Goal: Task Accomplishment & Management: Use online tool/utility

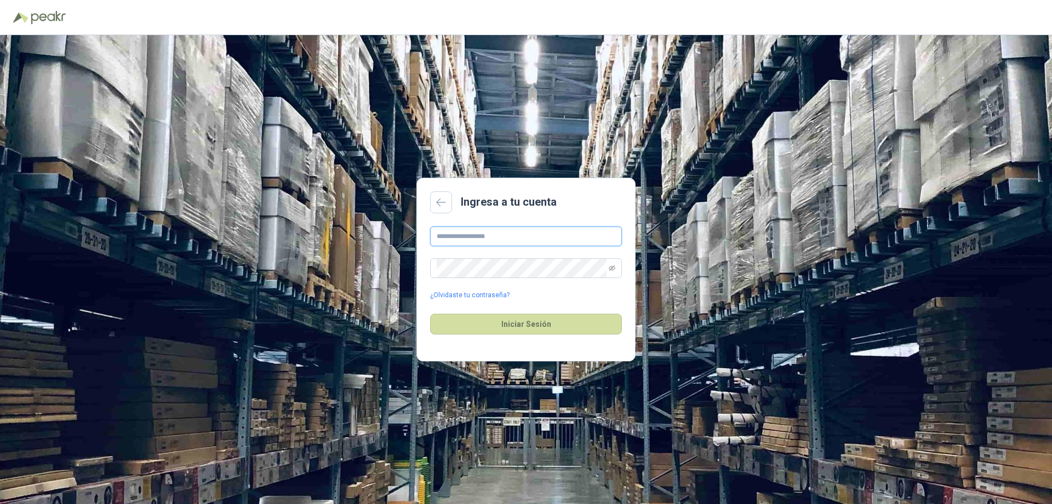
click at [450, 236] on input "text" at bounding box center [526, 236] width 192 height 20
click at [547, 239] on input "**********" at bounding box center [526, 236] width 192 height 20
type input "*"
click at [547, 239] on input "text" at bounding box center [526, 236] width 192 height 20
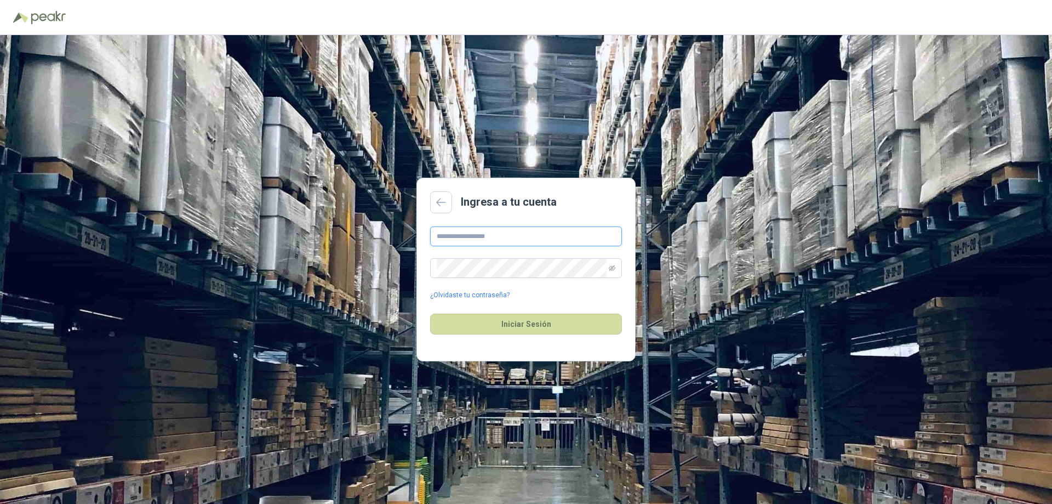
type input "**********"
click at [521, 322] on button "Iniciar Sesión" at bounding box center [526, 323] width 192 height 21
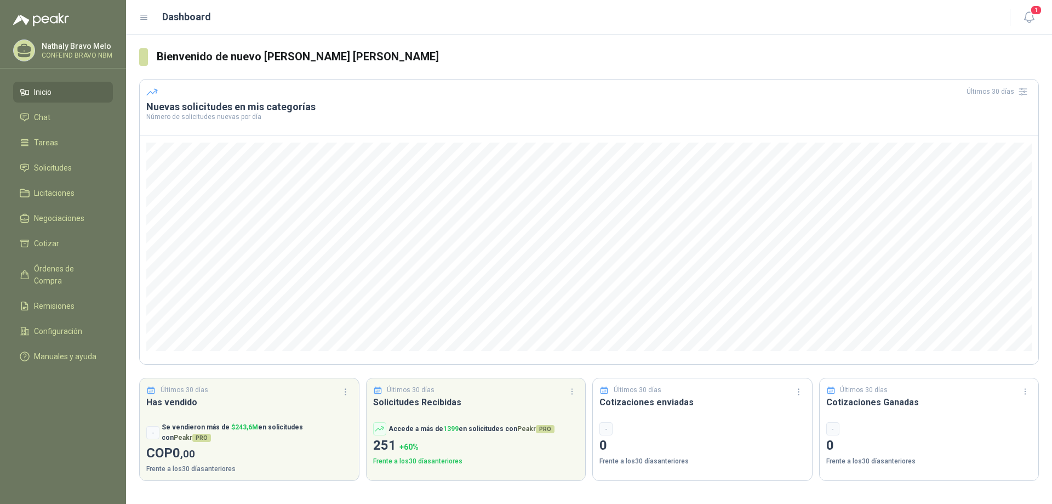
click at [627, 425] on div "-" at bounding box center [702, 428] width 206 height 13
click at [49, 244] on span "Cotizar" at bounding box center [46, 243] width 25 height 12
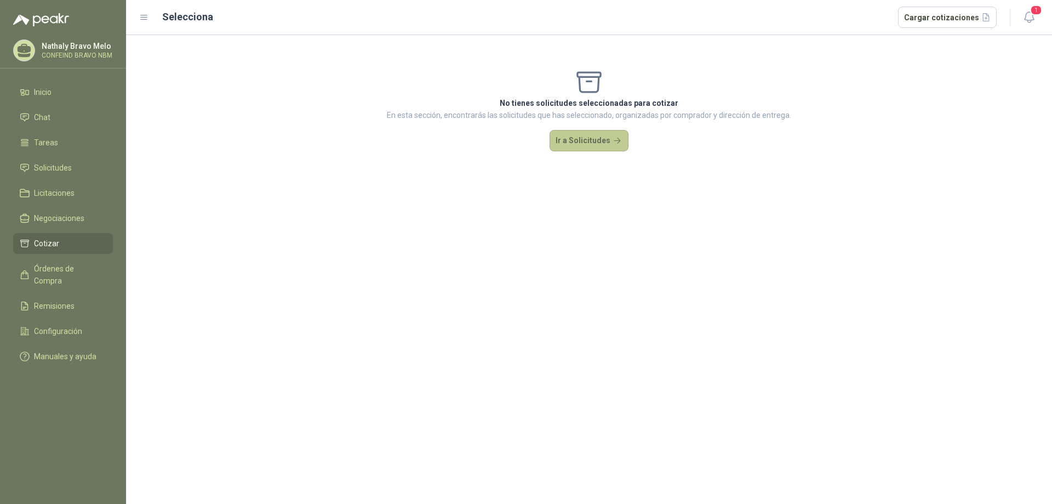
click at [590, 143] on button "Ir a Solicitudes" at bounding box center [589, 141] width 79 height 22
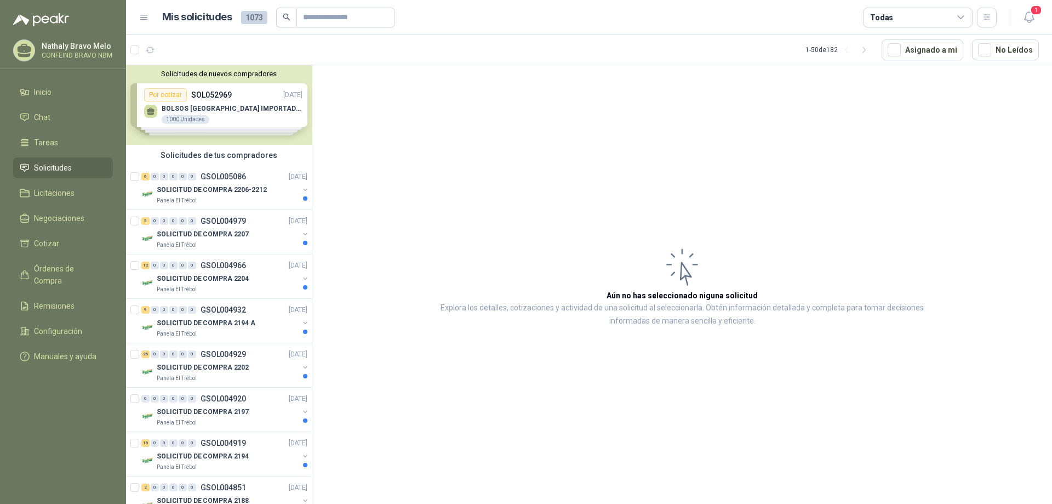
click at [408, 157] on article "Aún no has seleccionado niguna solicitud Explora los detalles, cotizaciones y a…" at bounding box center [682, 286] width 740 height 442
click at [211, 182] on div "6 0 0 0 0 0 GSOL005086 [DATE]" at bounding box center [225, 176] width 168 height 13
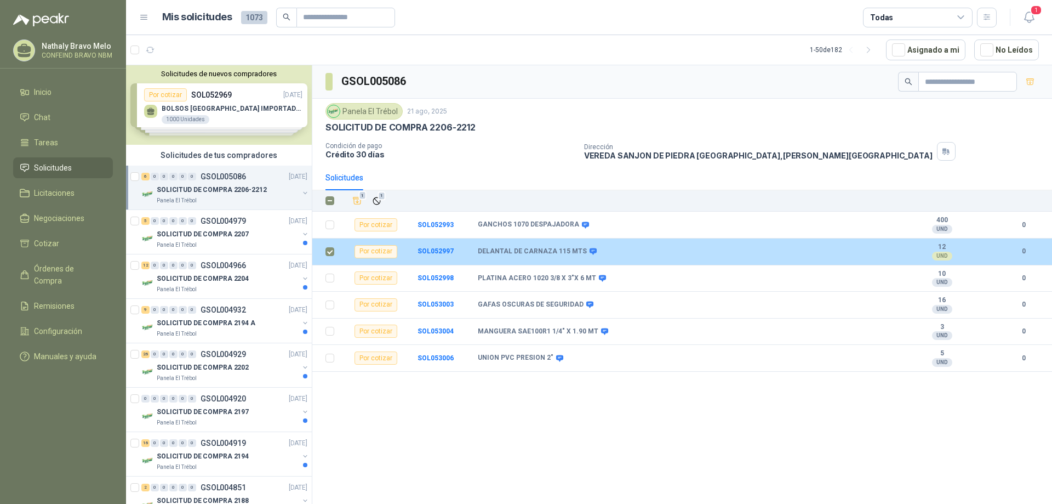
click at [941, 253] on div "UND" at bounding box center [942, 255] width 20 height 9
click at [1015, 252] on b "0" at bounding box center [1023, 251] width 31 height 10
click at [1021, 251] on b "0" at bounding box center [1023, 251] width 31 height 10
click at [375, 252] on div "Por cotizar" at bounding box center [376, 251] width 43 height 13
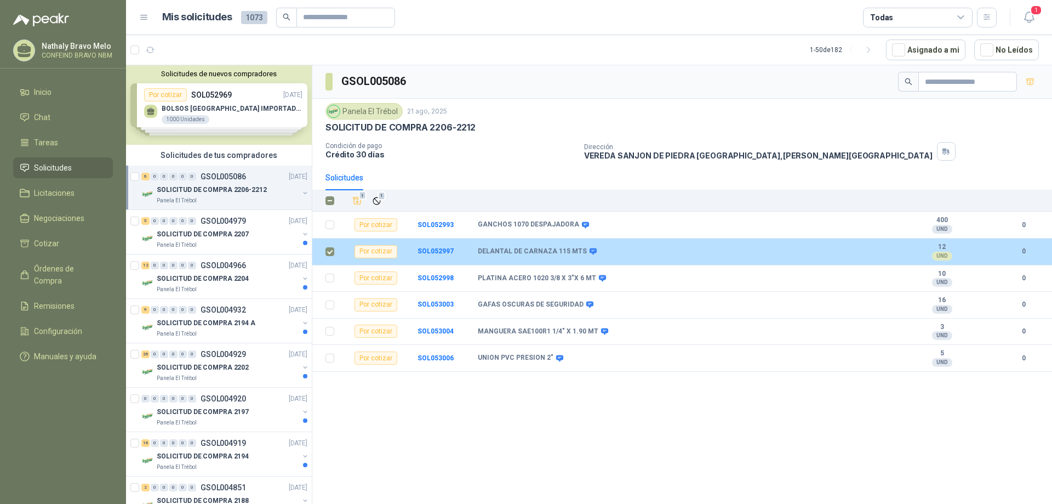
click at [376, 252] on div "Por cotizar" at bounding box center [376, 251] width 43 height 13
click at [938, 249] on b "12" at bounding box center [942, 247] width 76 height 9
click at [939, 249] on b "12" at bounding box center [942, 247] width 76 height 9
drag, startPoint x: 946, startPoint y: 248, endPoint x: 703, endPoint y: 256, distance: 242.9
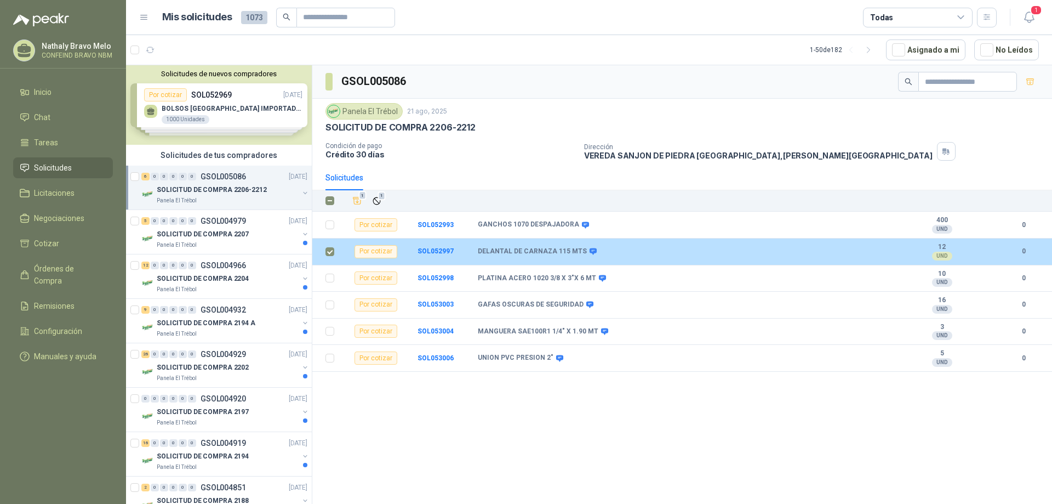
click at [938, 248] on b "12" at bounding box center [942, 247] width 76 height 9
click at [443, 247] on td "SOL052997" at bounding box center [448, 251] width 60 height 27
click at [443, 251] on b "SOL052997" at bounding box center [436, 251] width 36 height 8
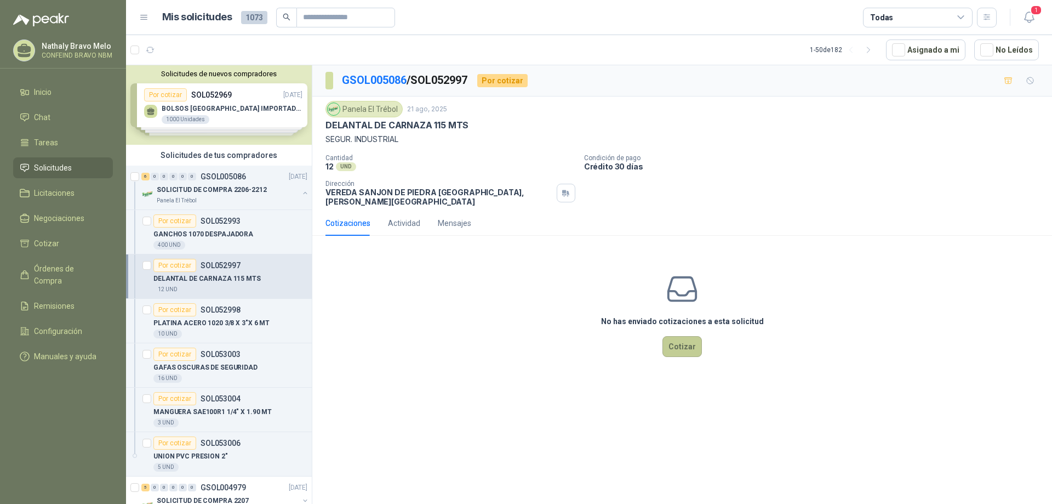
click at [681, 339] on button "Cotizar" at bounding box center [681, 346] width 39 height 21
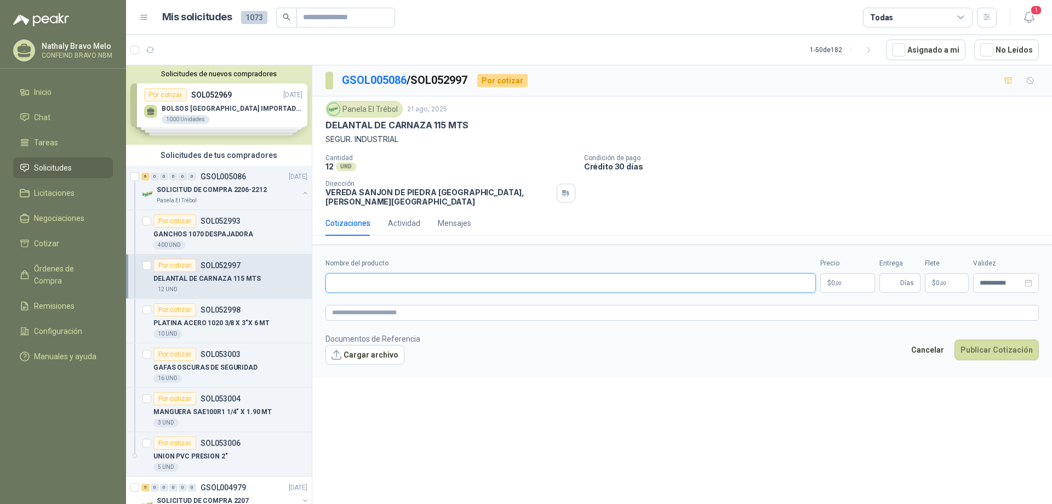
click at [361, 273] on input "Nombre del producto" at bounding box center [570, 283] width 490 height 20
click at [376, 277] on input "Nombre del producto" at bounding box center [570, 283] width 490 height 20
click at [222, 268] on p "SOL052997" at bounding box center [221, 265] width 40 height 8
click at [177, 266] on div "Por cotizar" at bounding box center [174, 265] width 43 height 13
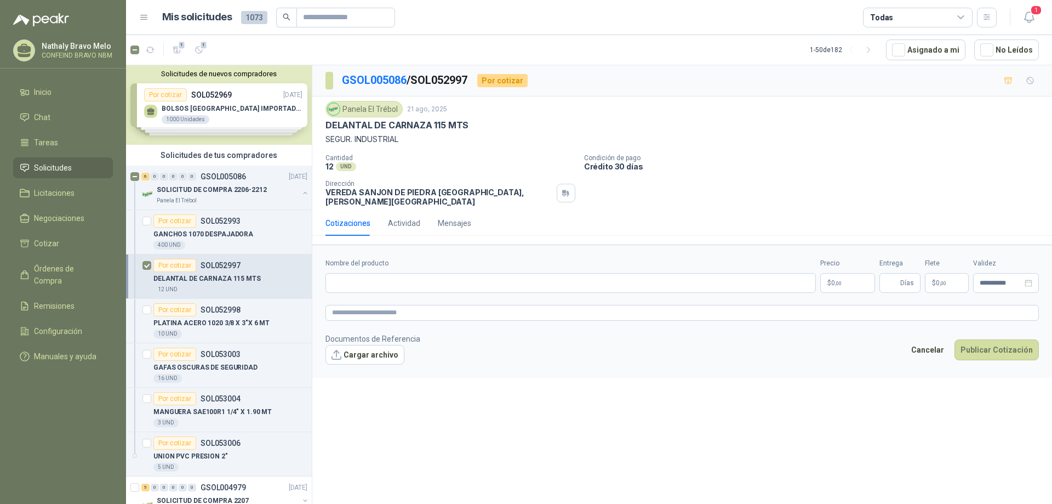
click at [226, 271] on div "Por cotizar SOL052997" at bounding box center [196, 265] width 87 height 13
click at [227, 271] on div "Por cotizar SOL052997" at bounding box center [196, 265] width 87 height 13
click at [201, 269] on p "SOL052997" at bounding box center [221, 265] width 40 height 8
click at [341, 273] on input "Nombre del producto" at bounding box center [570, 283] width 490 height 20
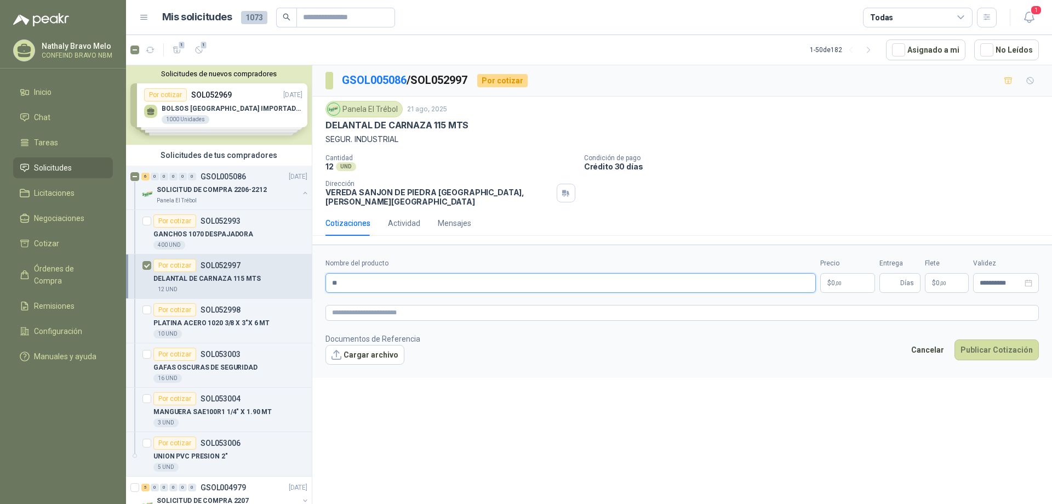
type input "*"
type input "**********"
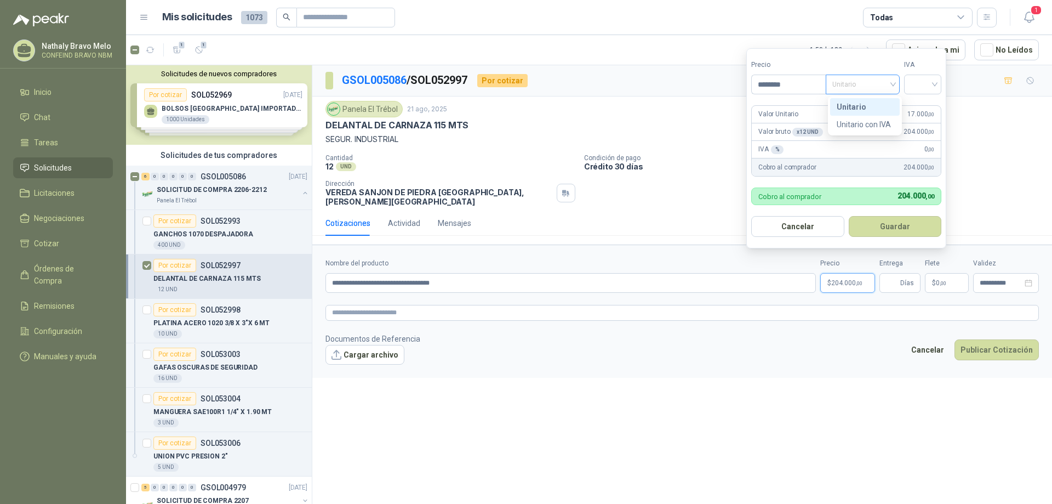
click at [882, 85] on span "Unitario" at bounding box center [862, 84] width 61 height 16
type input "********"
click at [851, 83] on span "Unitario" at bounding box center [862, 84] width 61 height 16
click at [853, 107] on div "Unitario" at bounding box center [865, 107] width 56 height 12
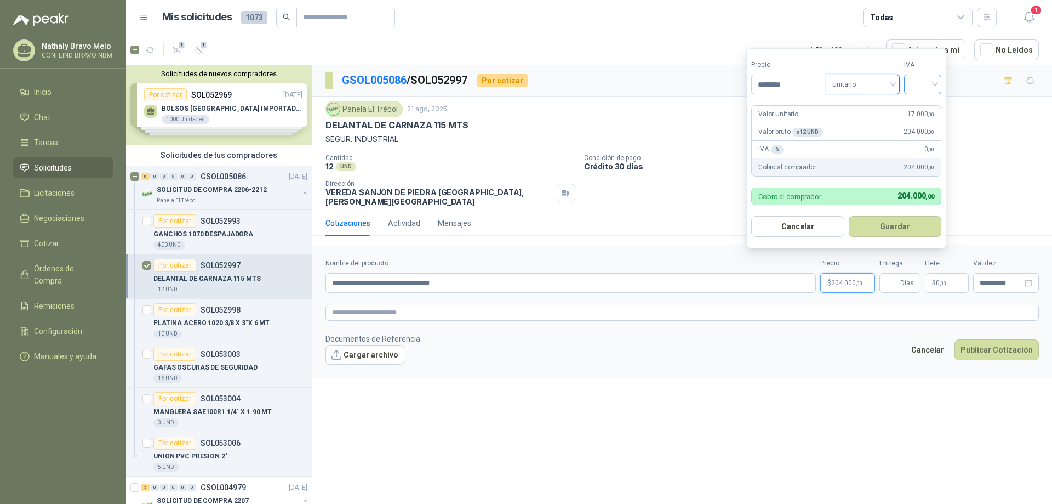
click at [917, 87] on input "search" at bounding box center [923, 83] width 24 height 16
click at [925, 108] on div "19%" at bounding box center [925, 107] width 20 height 12
click at [894, 227] on button "Guardar" at bounding box center [897, 226] width 94 height 21
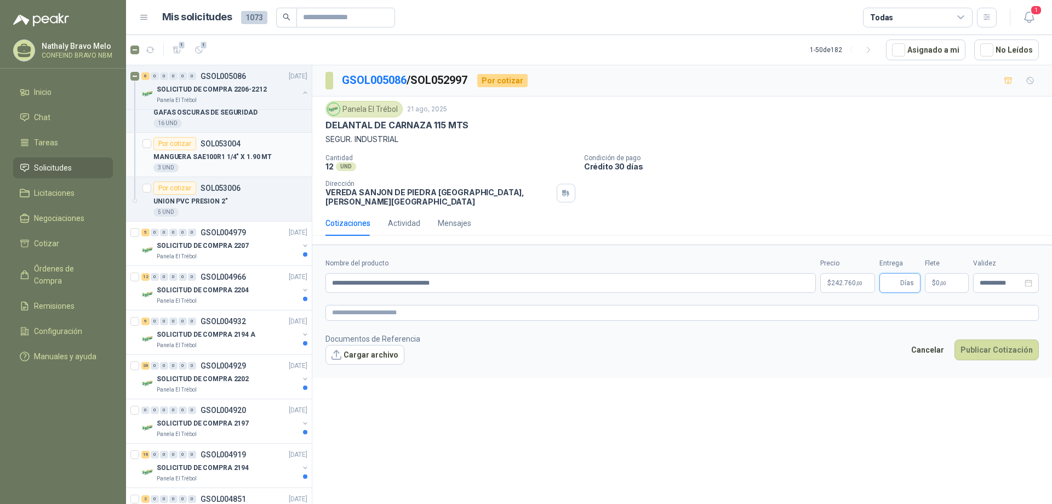
scroll to position [274, 0]
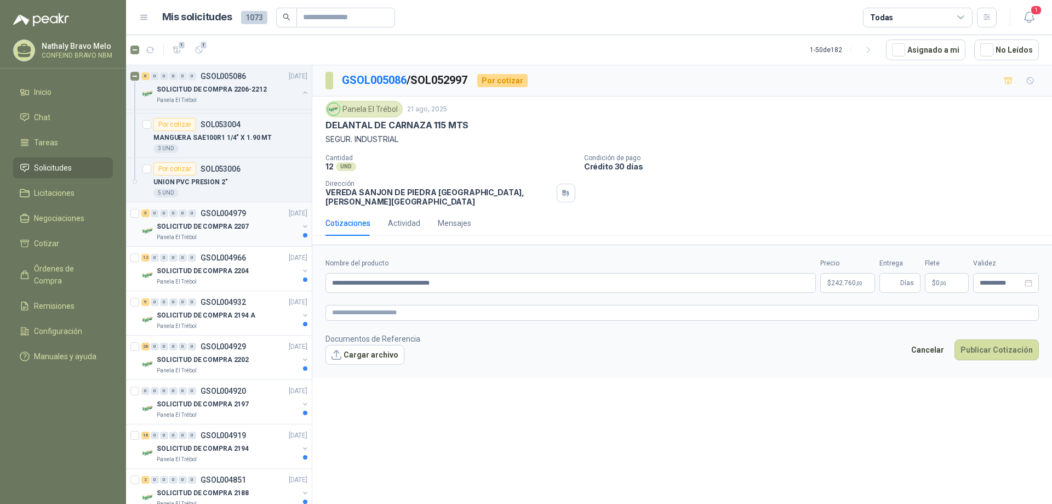
click at [199, 216] on div "5 0 0 0 0 0 GSOL004979" at bounding box center [193, 213] width 105 height 8
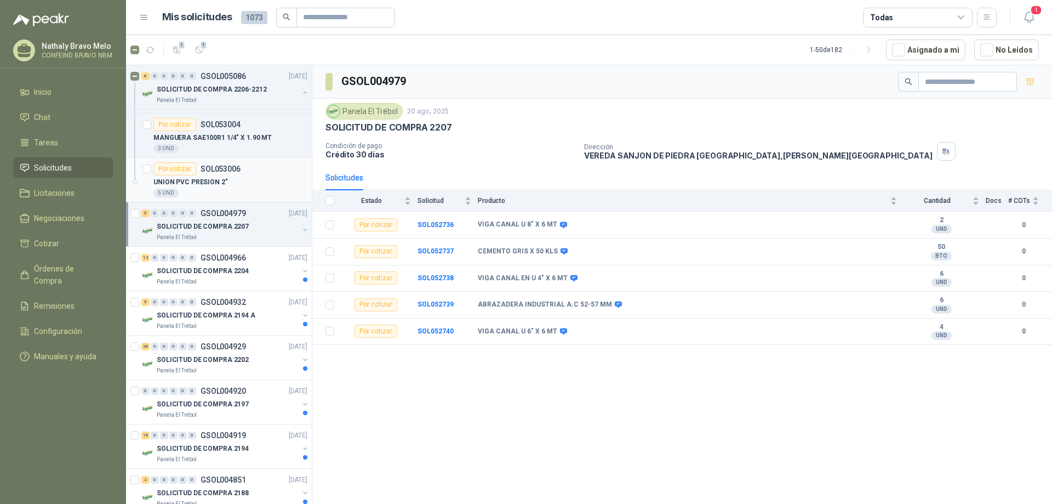
click at [199, 178] on p "UNION PVC PRESION 2"" at bounding box center [190, 182] width 75 height 10
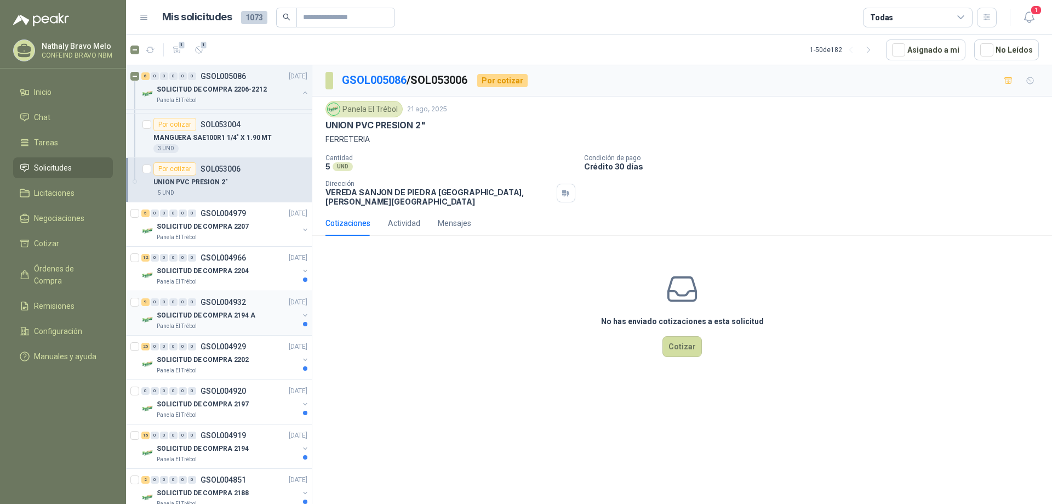
click at [220, 313] on p "SOLICITUD DE COMPRA 2194 A" at bounding box center [206, 315] width 99 height 10
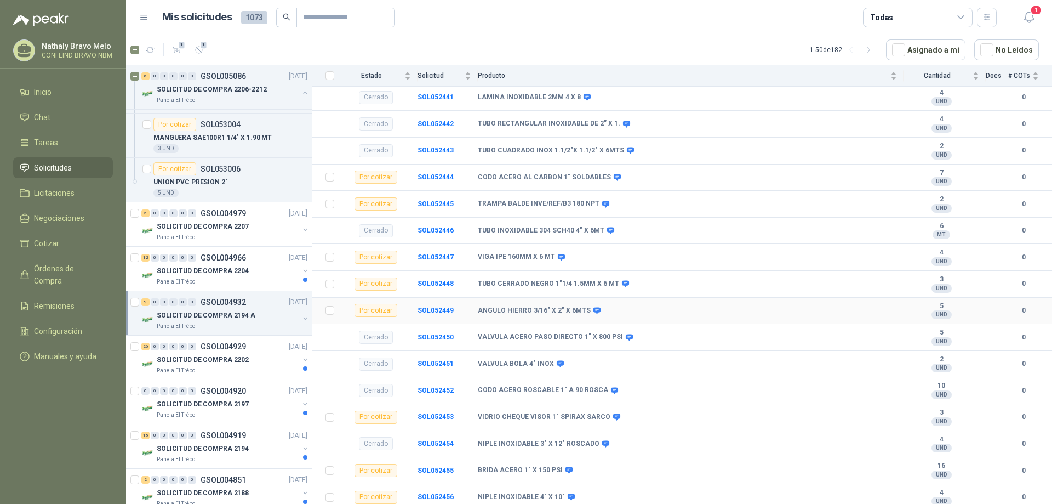
scroll to position [290, 0]
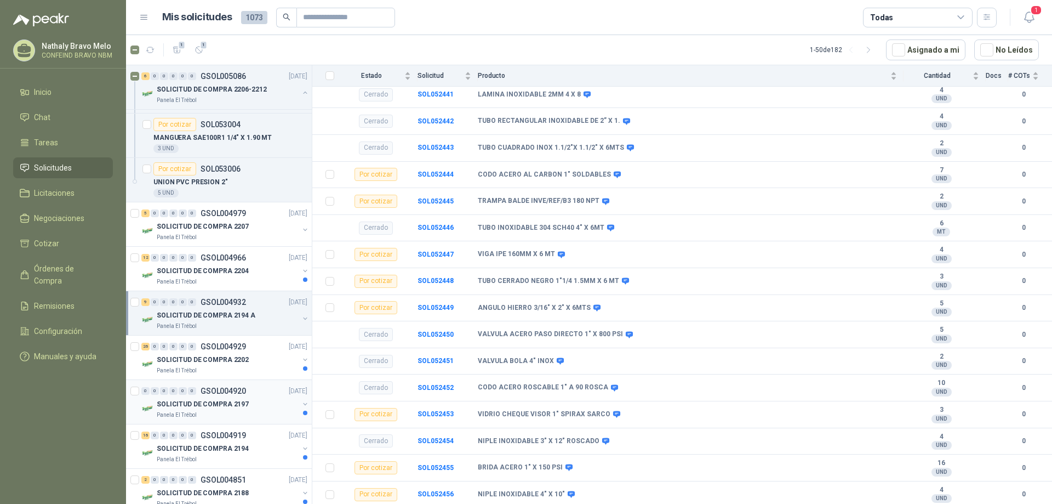
click at [196, 398] on div "SOLICITUD DE COMPRA 2197" at bounding box center [228, 403] width 142 height 13
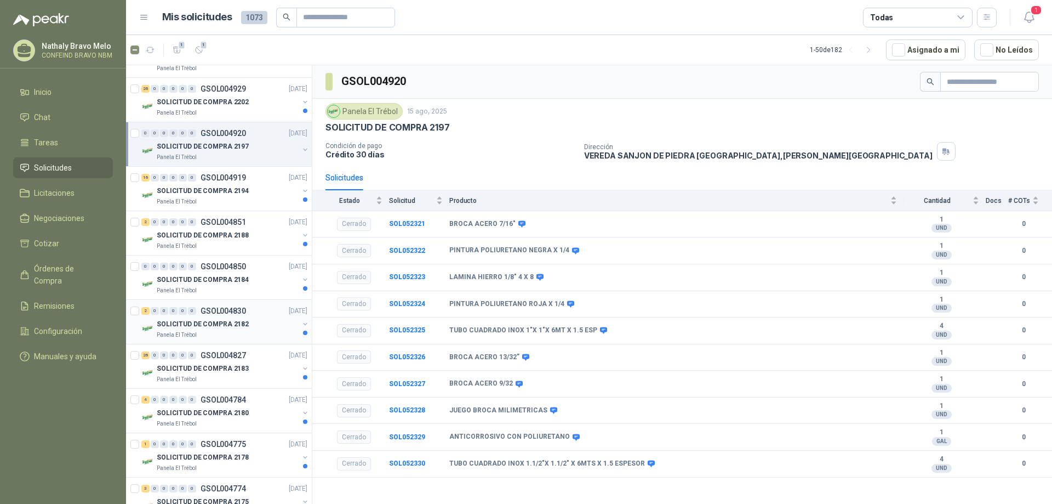
scroll to position [548, 0]
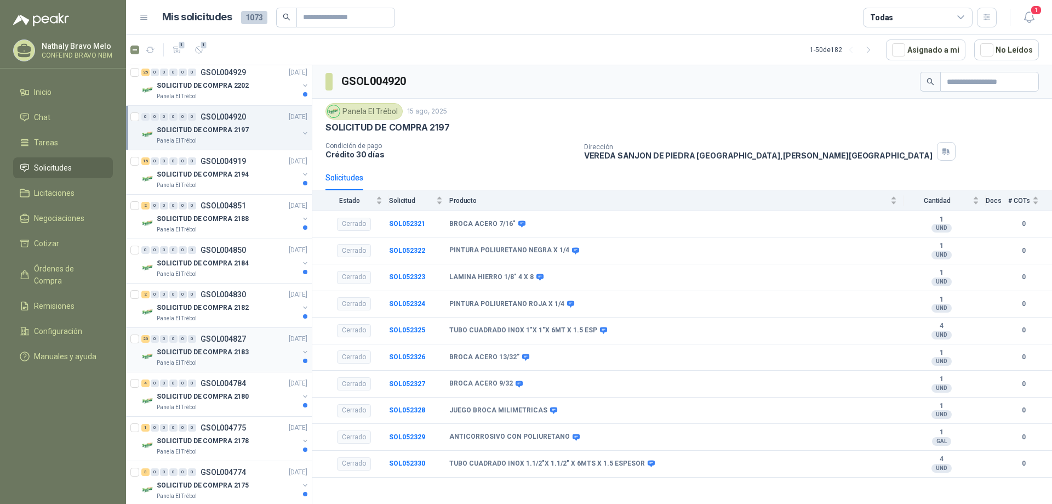
click at [213, 342] on p "GSOL004827" at bounding box center [223, 339] width 45 height 8
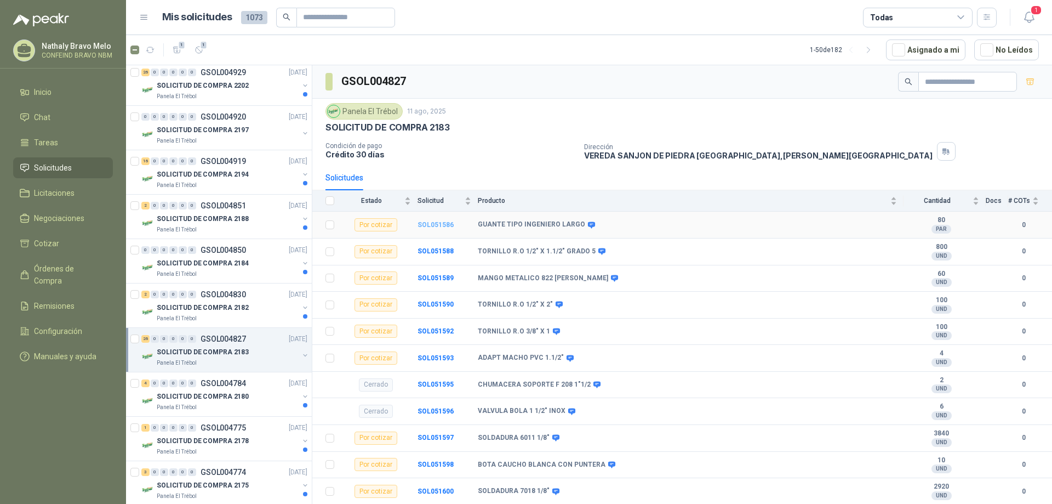
click at [438, 224] on b "SOL051586" at bounding box center [436, 225] width 36 height 8
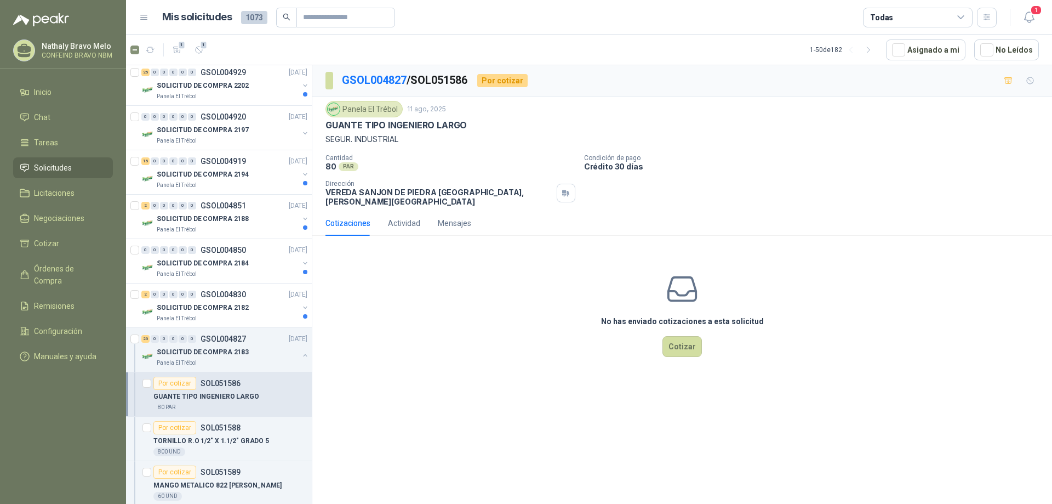
click at [424, 254] on div "No has enviado cotizaciones a esta solicitud Cotizar" at bounding box center [682, 314] width 740 height 140
drag, startPoint x: 414, startPoint y: 277, endPoint x: 551, endPoint y: 256, distance: 138.1
click at [415, 277] on div "No has enviado cotizaciones a esta solicitud Cotizar" at bounding box center [682, 314] width 740 height 140
click at [668, 341] on button "Cotizar" at bounding box center [681, 346] width 39 height 21
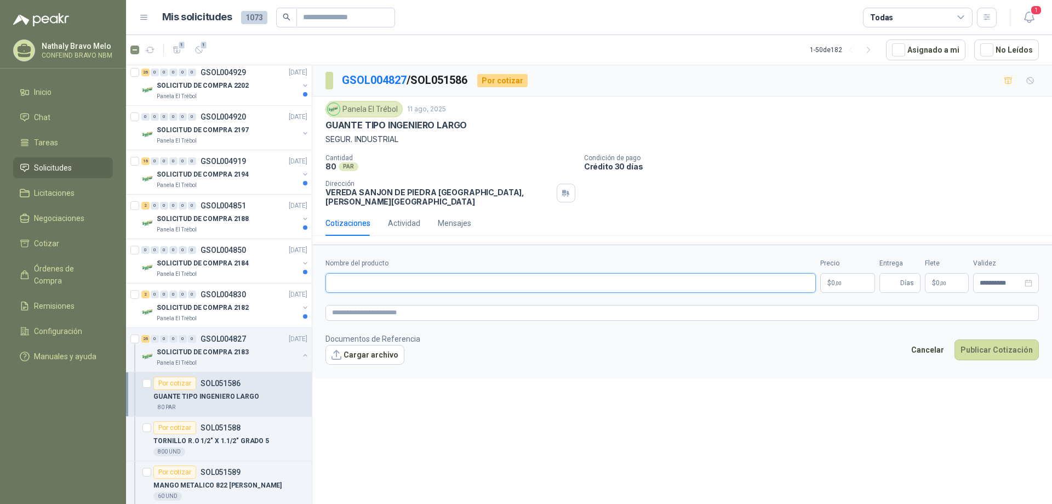
click at [355, 275] on input "Nombre del producto" at bounding box center [570, 283] width 490 height 20
type input "**********"
click at [850, 273] on p "$ 0 ,00" at bounding box center [847, 283] width 55 height 20
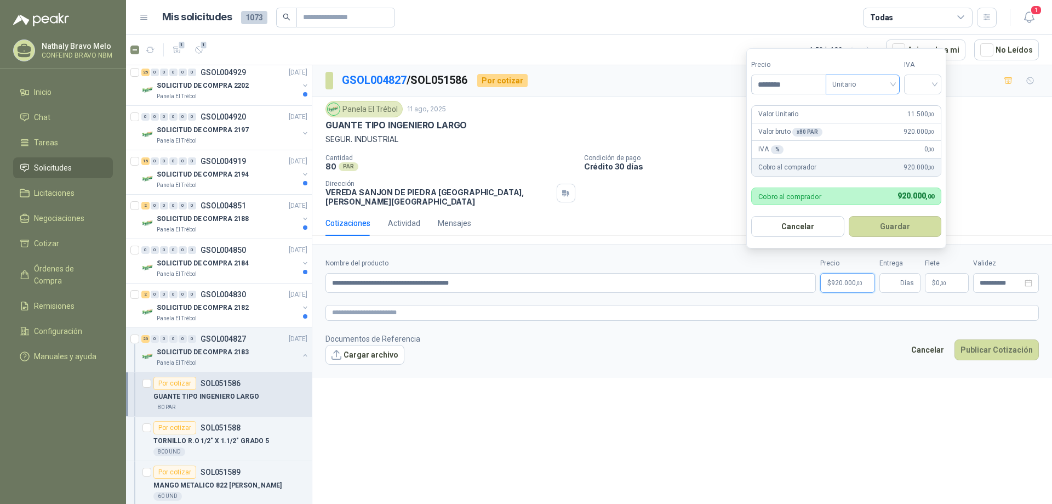
click at [870, 85] on span "Unitario" at bounding box center [862, 84] width 61 height 16
type input "********"
click at [854, 105] on div "Unitario" at bounding box center [865, 107] width 56 height 12
click at [921, 83] on input "search" at bounding box center [923, 83] width 24 height 16
click at [924, 105] on div "19%" at bounding box center [925, 107] width 20 height 12
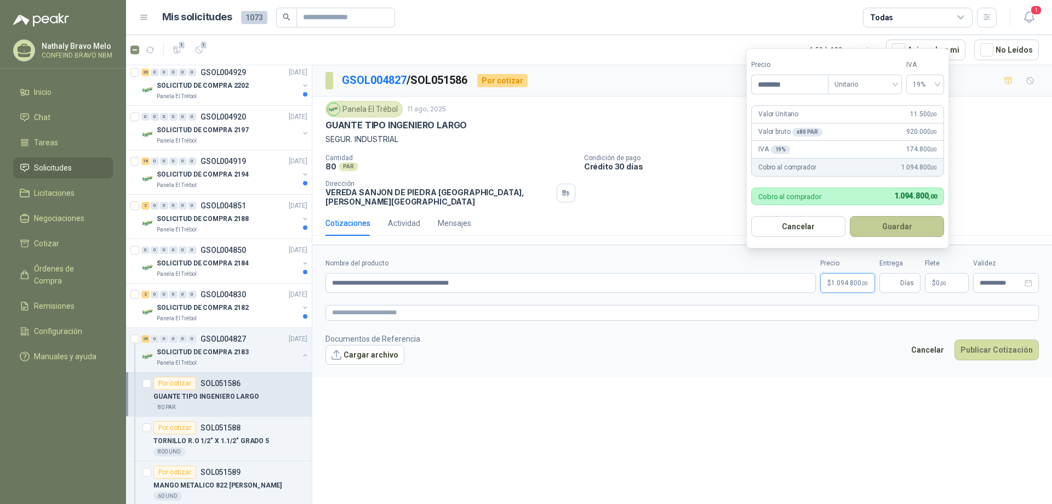
click at [882, 223] on button "Guardar" at bounding box center [897, 226] width 94 height 21
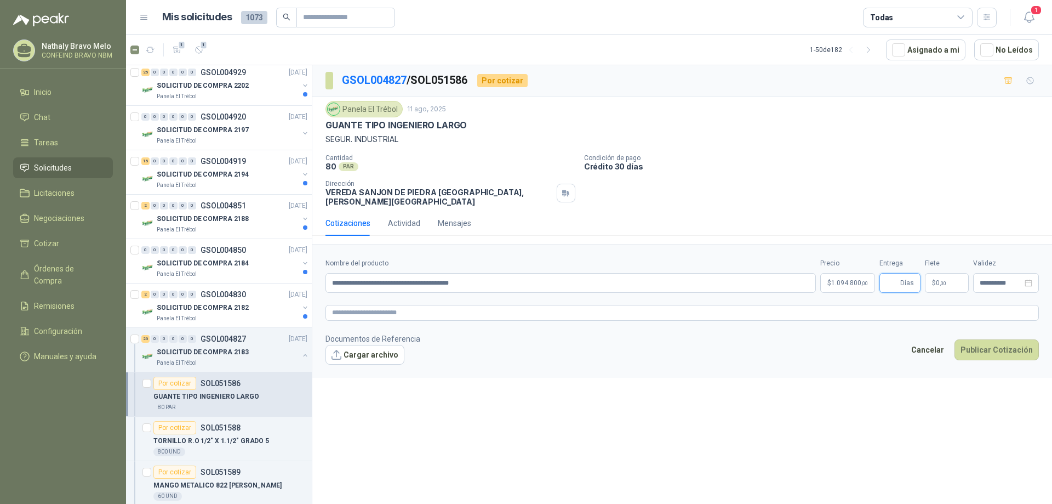
click at [893, 273] on input "Entrega" at bounding box center [892, 282] width 12 height 19
type input "*"
click at [975, 341] on button "Publicar Cotización" at bounding box center [996, 349] width 84 height 21
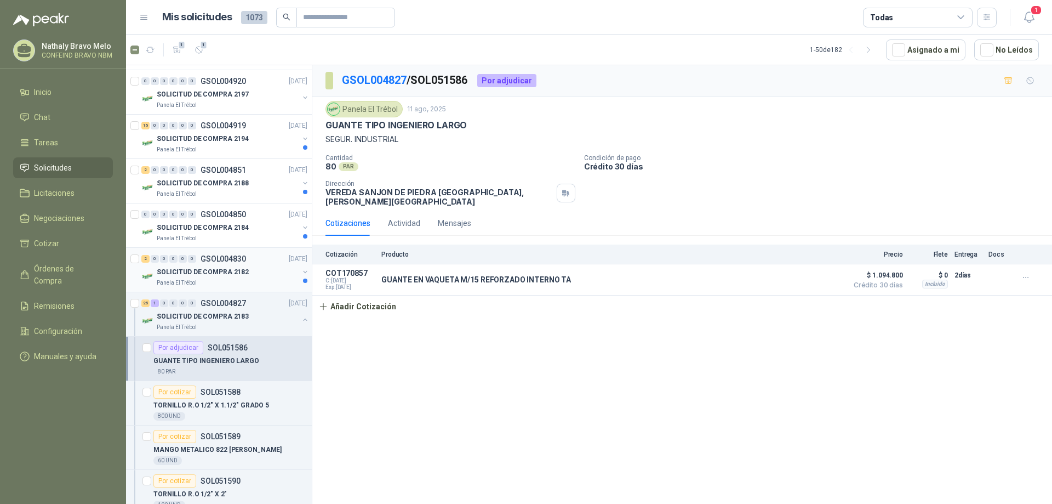
scroll to position [603, 0]
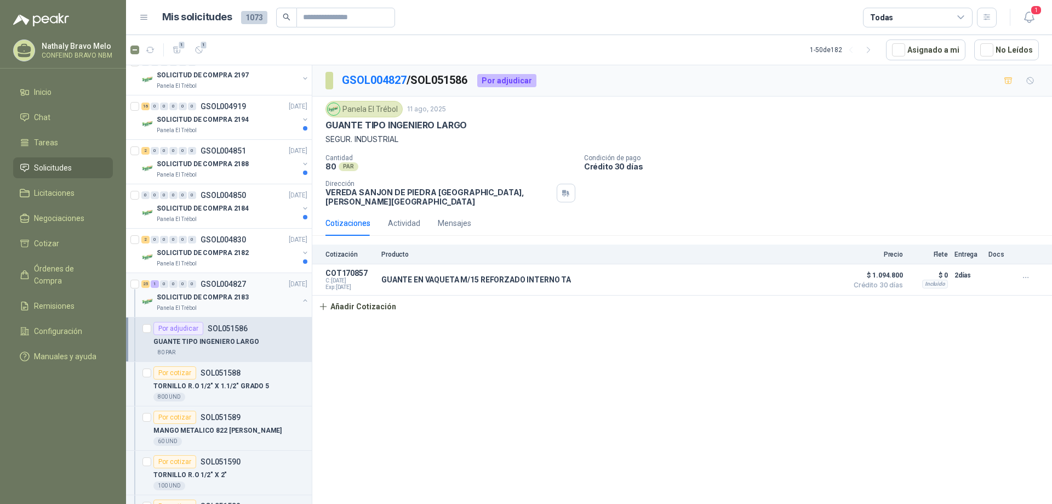
click at [216, 286] on p "GSOL004827" at bounding box center [223, 284] width 45 height 8
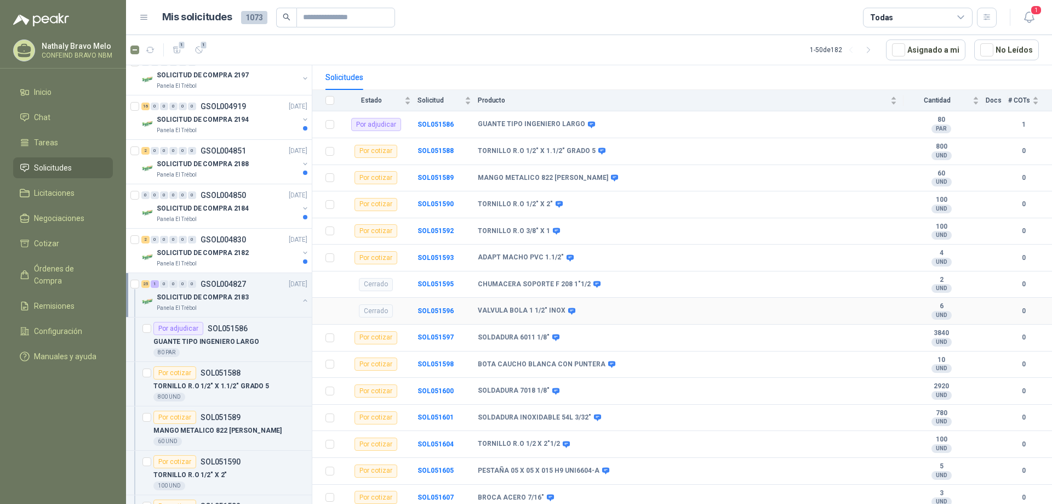
scroll to position [110, 0]
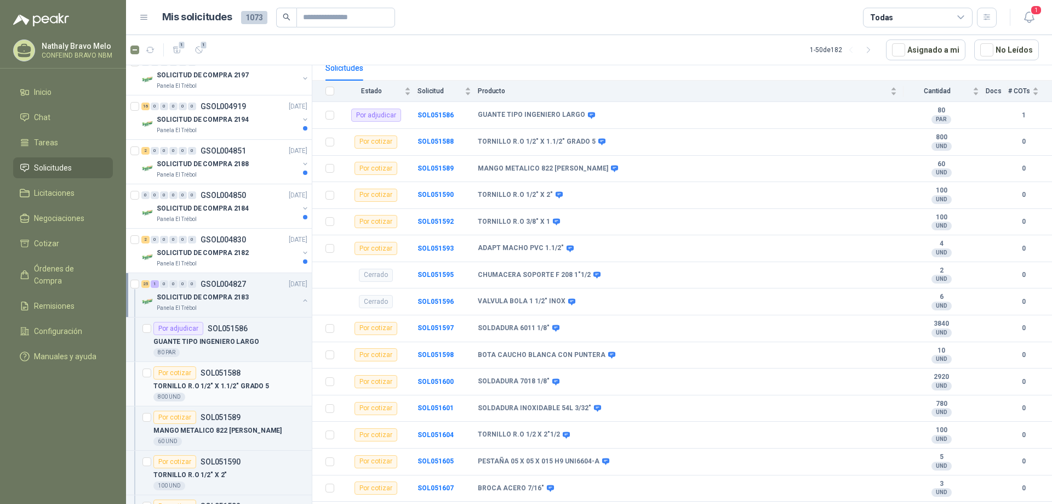
click at [204, 364] on article "Por cotizar SOL051588 TORNILLO R.O 1/2" X 1.1/2" GRADO 5 800 UND" at bounding box center [219, 384] width 186 height 44
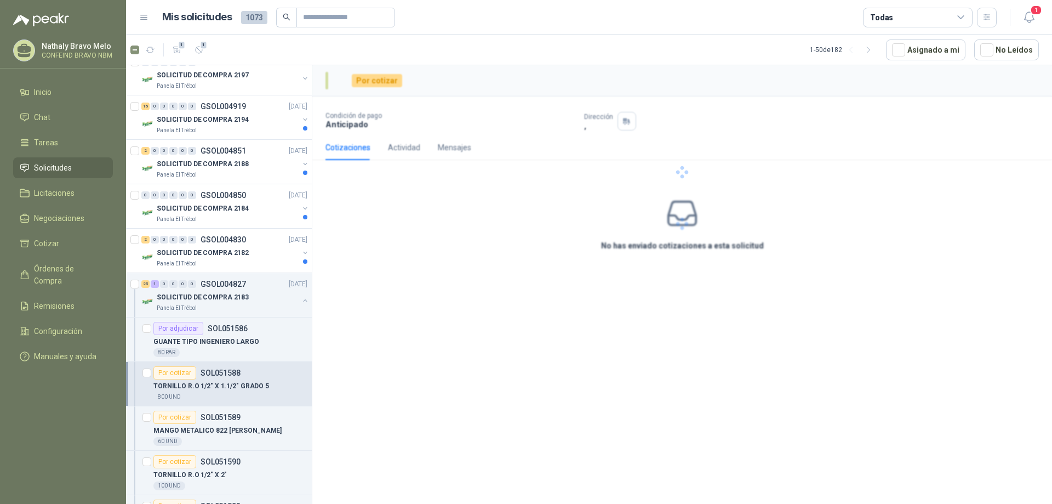
click at [220, 374] on p "SOL051588" at bounding box center [221, 373] width 40 height 8
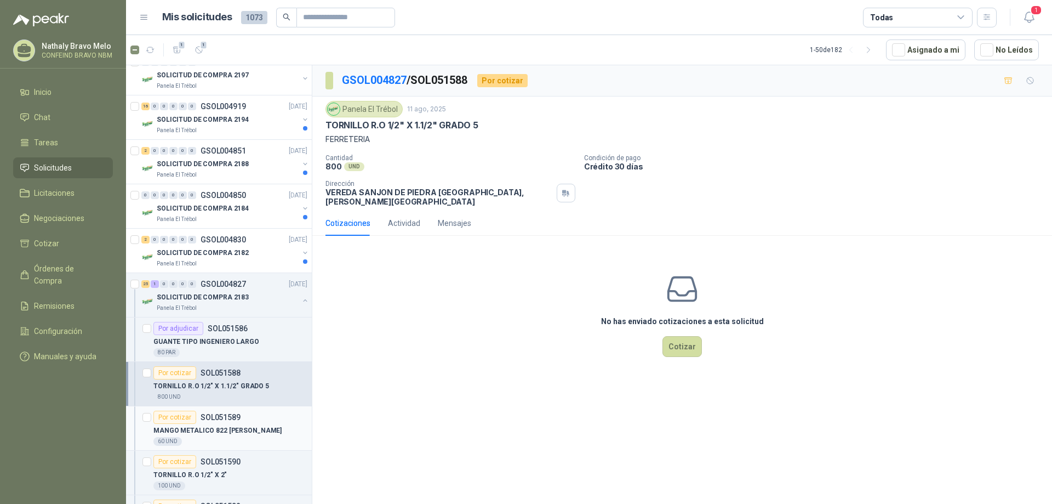
click at [220, 420] on p "SOL051589" at bounding box center [221, 417] width 40 height 8
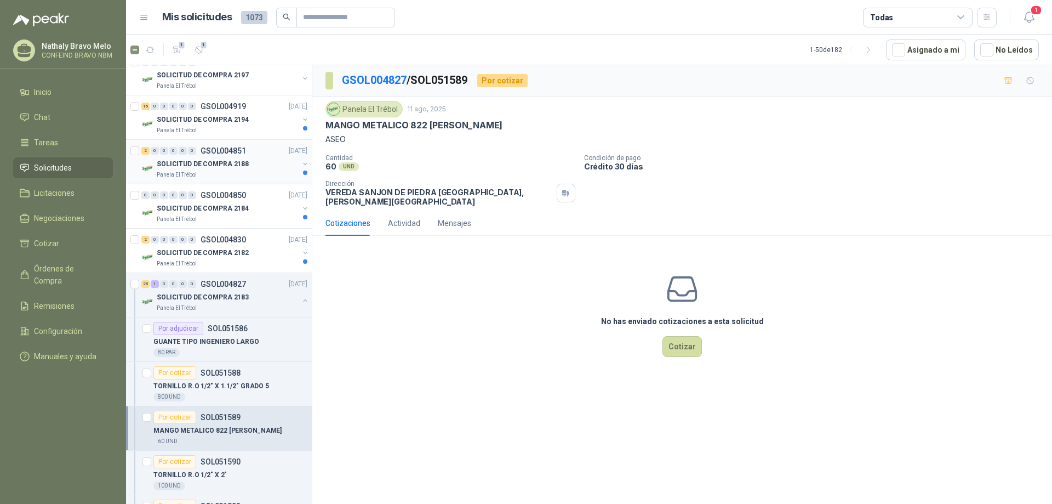
drag, startPoint x: 197, startPoint y: 162, endPoint x: 214, endPoint y: 165, distance: 17.3
click at [198, 162] on p "SOLICITUD DE COMPRA 2188" at bounding box center [203, 164] width 92 height 10
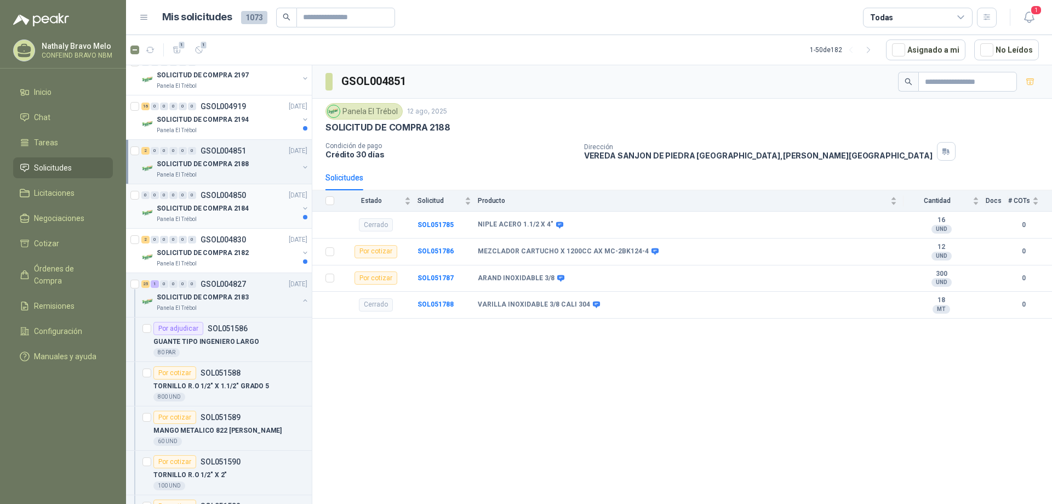
click at [189, 207] on p "SOLICITUD DE COMPRA 2184" at bounding box center [203, 208] width 92 height 10
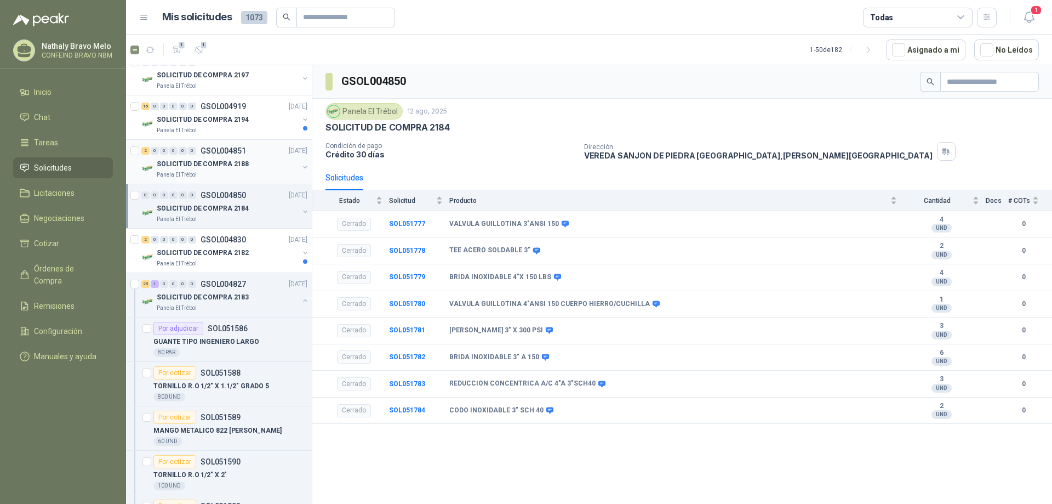
click at [216, 162] on p "SOLICITUD DE COMPRA 2188" at bounding box center [203, 164] width 92 height 10
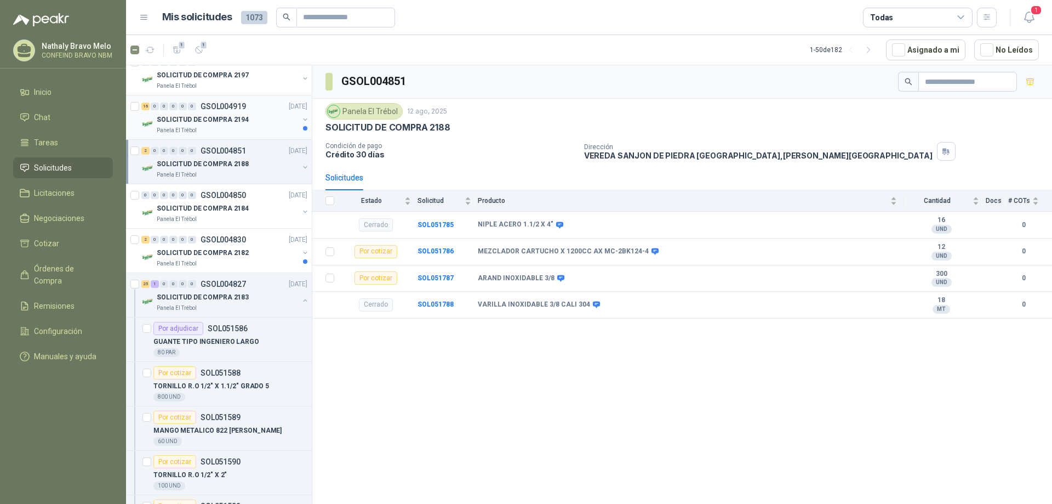
click at [202, 119] on p "SOLICITUD DE COMPRA 2194" at bounding box center [203, 120] width 92 height 10
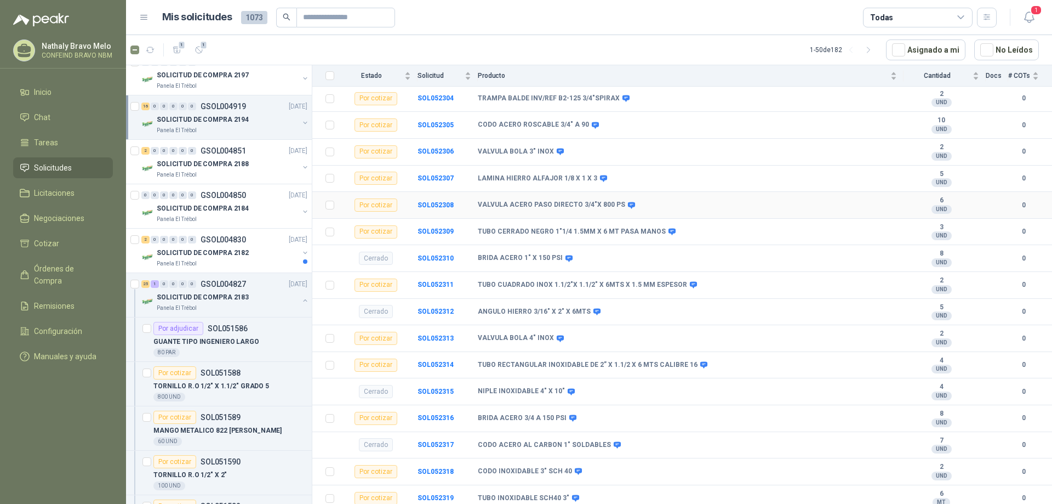
scroll to position [290, 0]
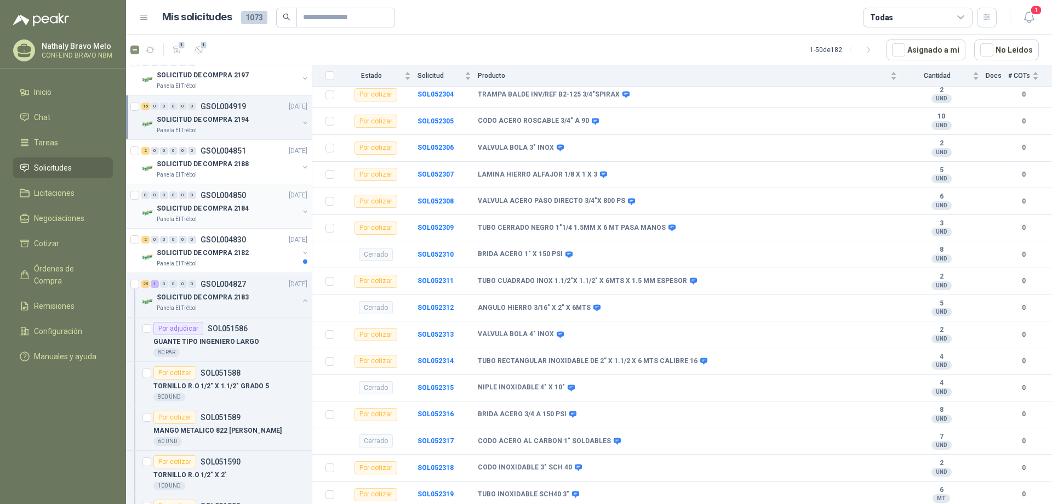
click at [224, 209] on p "SOLICITUD DE COMPRA 2184" at bounding box center [203, 208] width 92 height 10
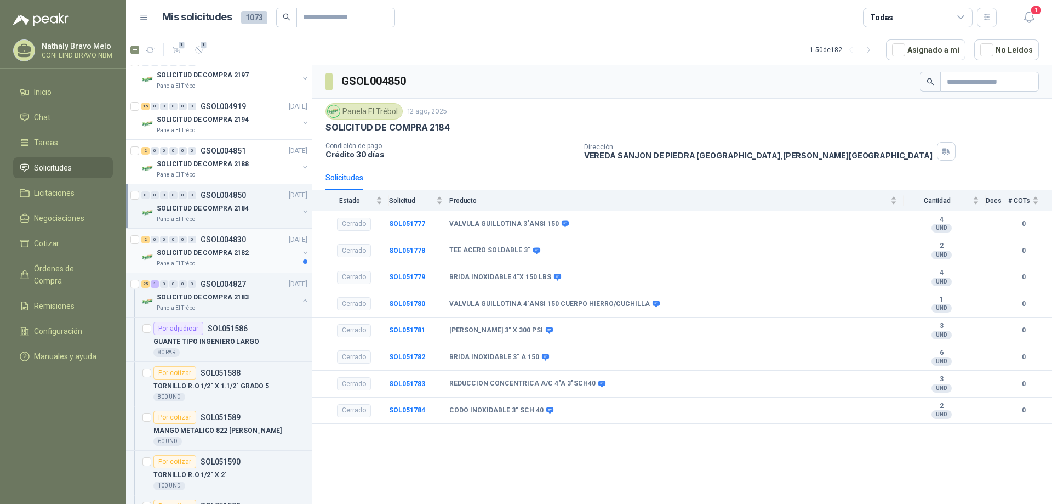
click at [209, 250] on p "SOLICITUD DE COMPRA 2182" at bounding box center [203, 253] width 92 height 10
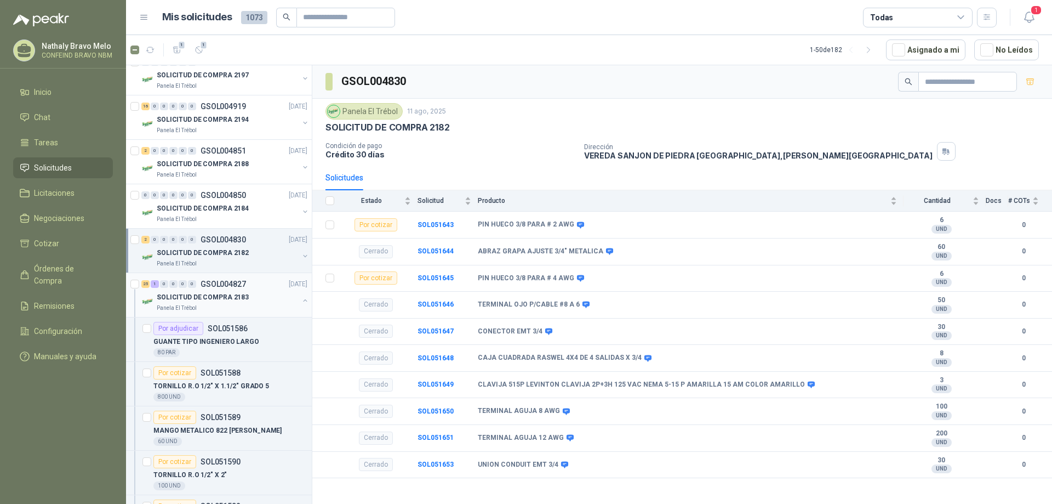
click at [216, 288] on div "25 1 0 0 0 0 GSOL004827 [DATE]" at bounding box center [225, 283] width 168 height 13
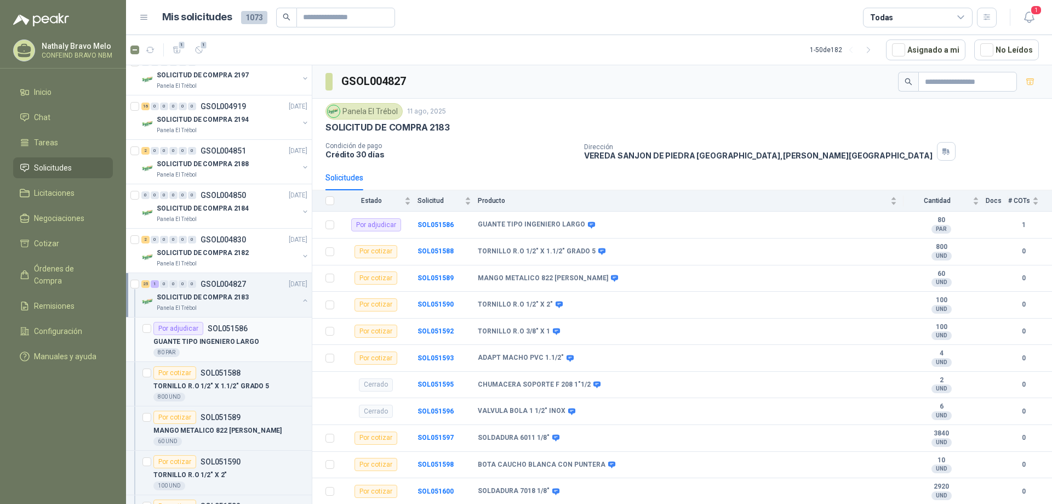
click at [211, 329] on p "SOL051586" at bounding box center [228, 328] width 40 height 8
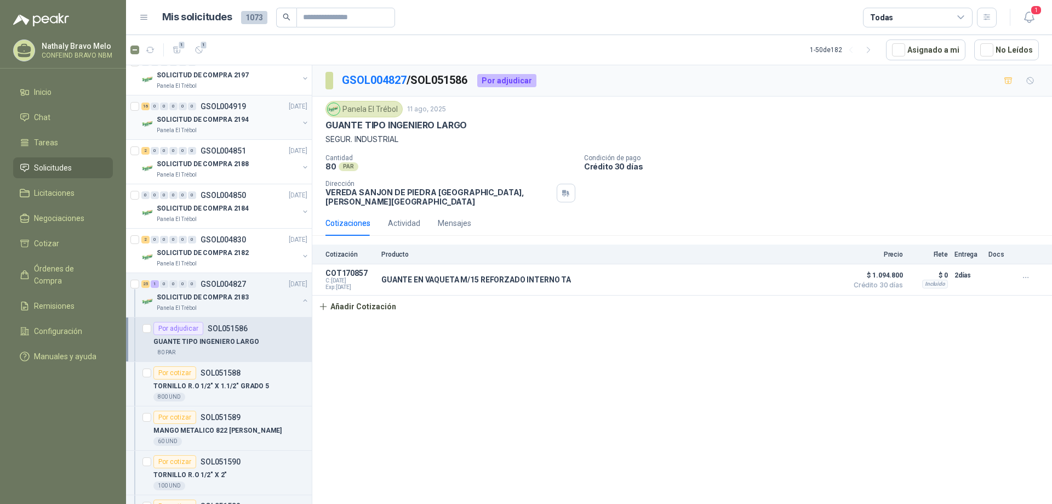
click at [214, 118] on p "SOLICITUD DE COMPRA 2194" at bounding box center [203, 120] width 92 height 10
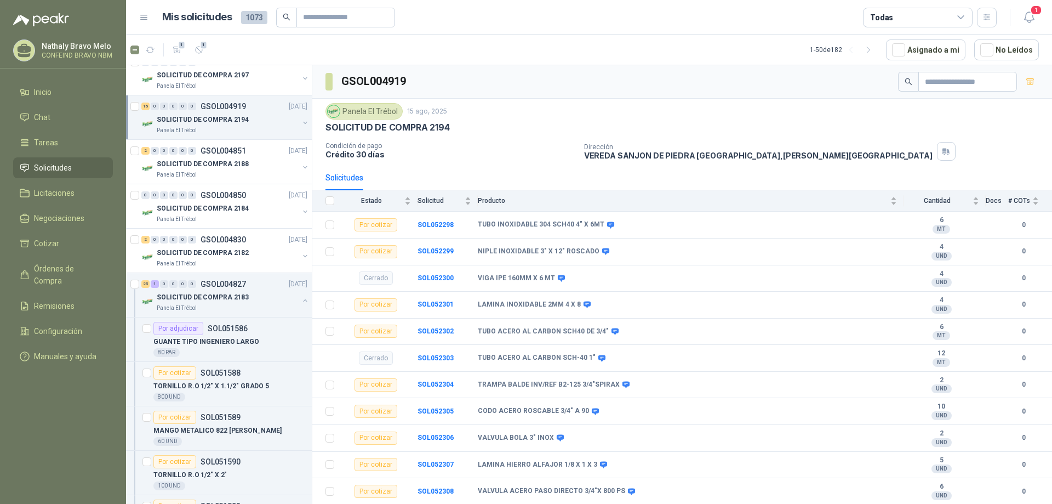
click at [210, 113] on div "SOLICITUD DE COMPRA 2194" at bounding box center [228, 119] width 142 height 13
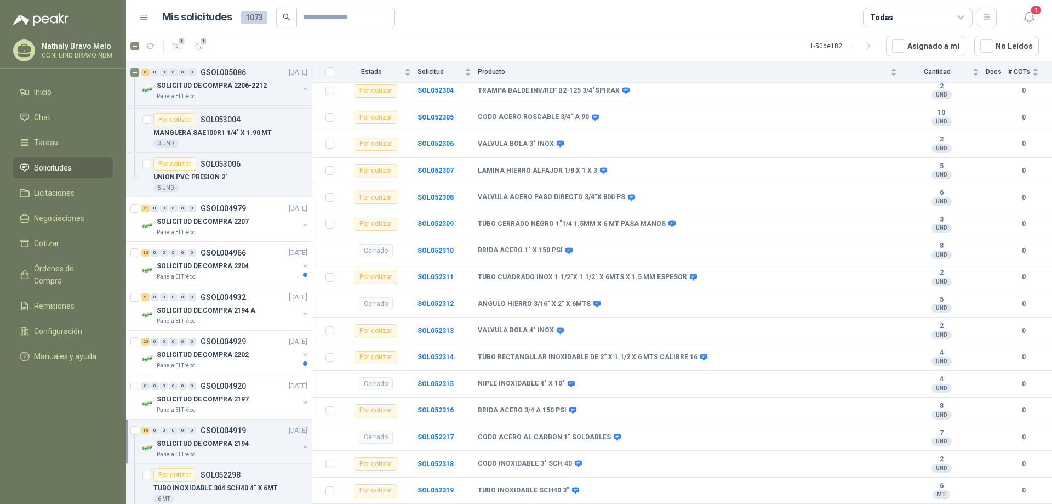
scroll to position [274, 0]
click at [208, 133] on p "MANGUERA SAE100R1 1/4" X 1.90 MT" at bounding box center [212, 134] width 118 height 10
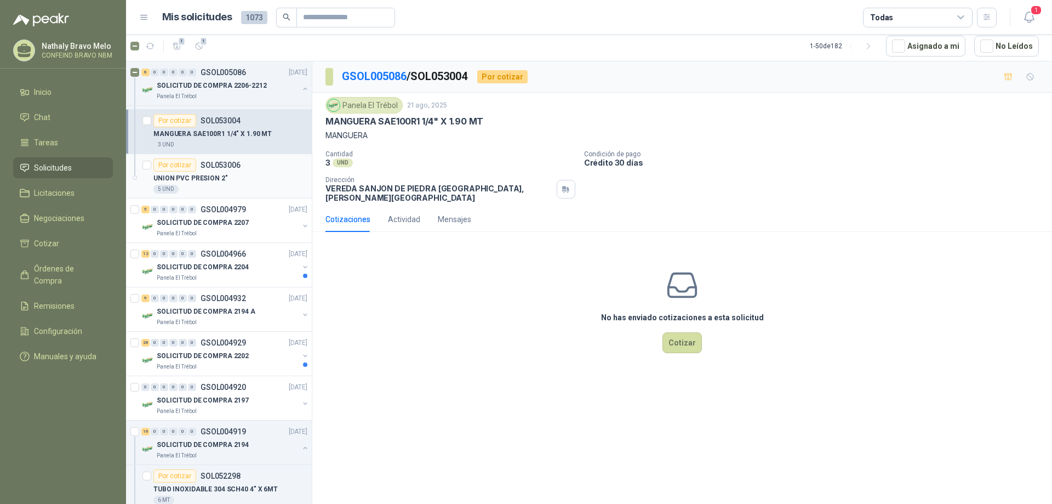
click at [190, 174] on p "UNION PVC PRESION 2"" at bounding box center [190, 178] width 75 height 10
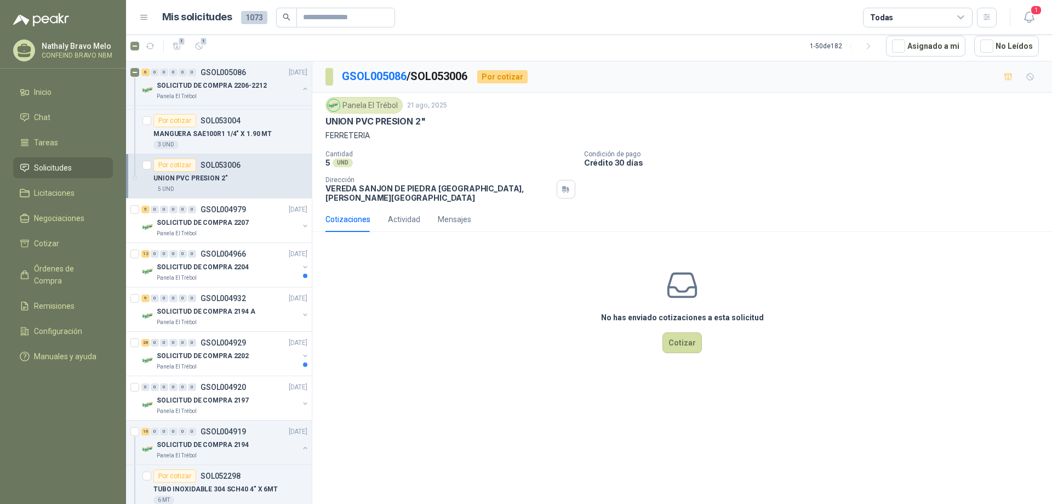
click at [347, 213] on div "Cotizaciones" at bounding box center [347, 219] width 45 height 12
click at [222, 124] on p "SOL053004" at bounding box center [221, 121] width 40 height 8
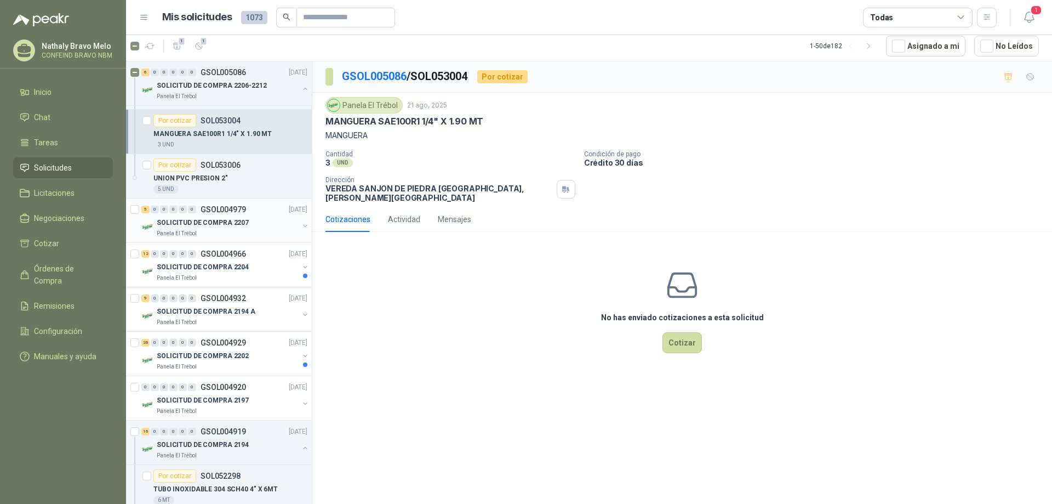
click at [217, 218] on p "SOLICITUD DE COMPRA 2207" at bounding box center [203, 223] width 92 height 10
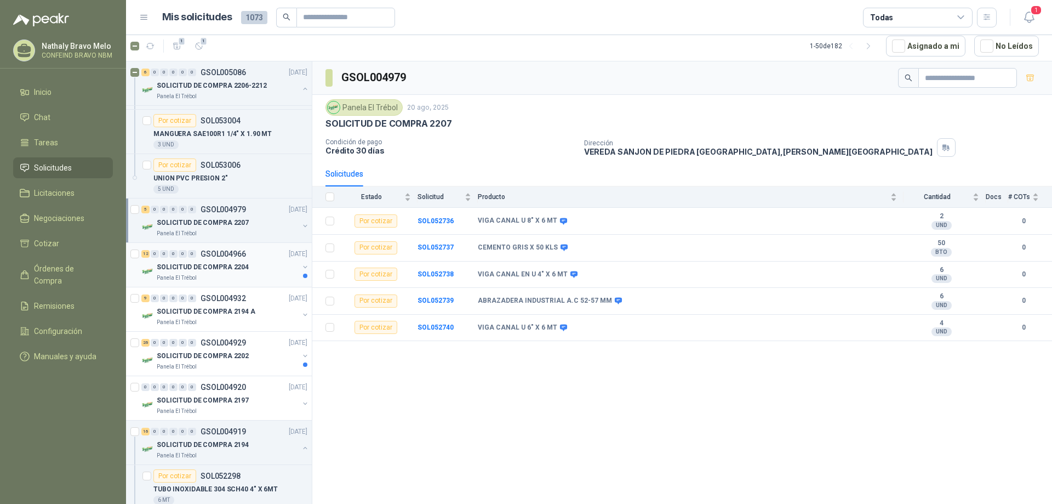
click at [218, 264] on p "SOLICITUD DE COMPRA 2204" at bounding box center [203, 267] width 92 height 10
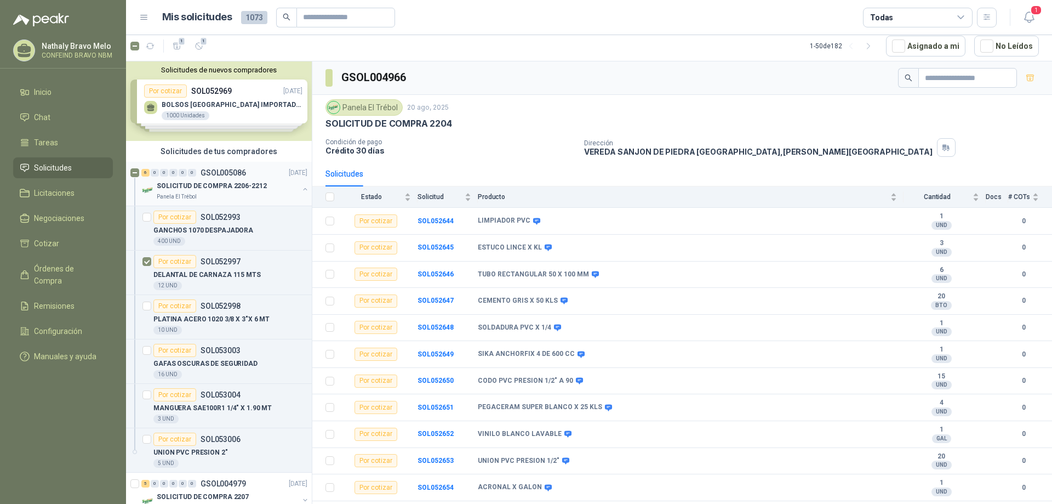
click at [205, 167] on div "6 0 0 0 0 0 GSOL005086 [DATE]" at bounding box center [225, 172] width 168 height 13
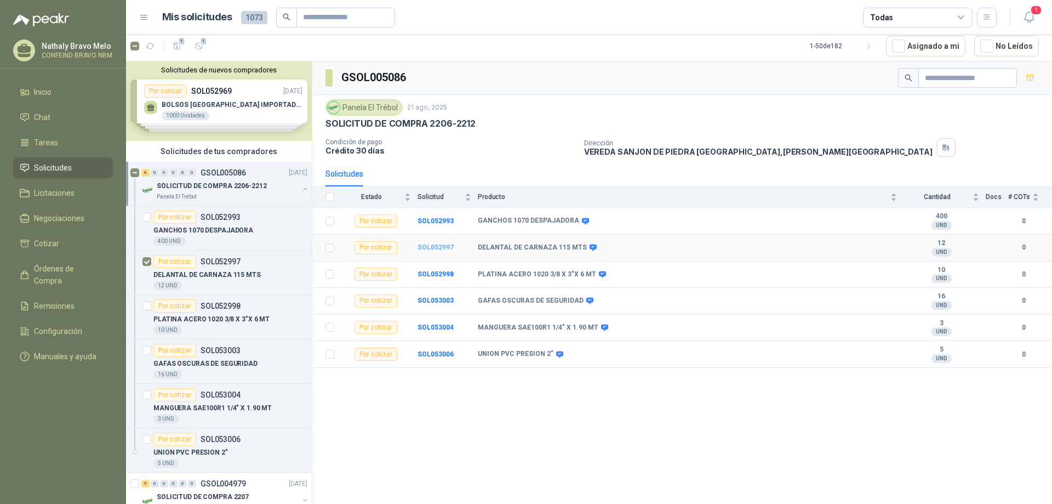
click at [442, 248] on b "SOL052997" at bounding box center [436, 247] width 36 height 8
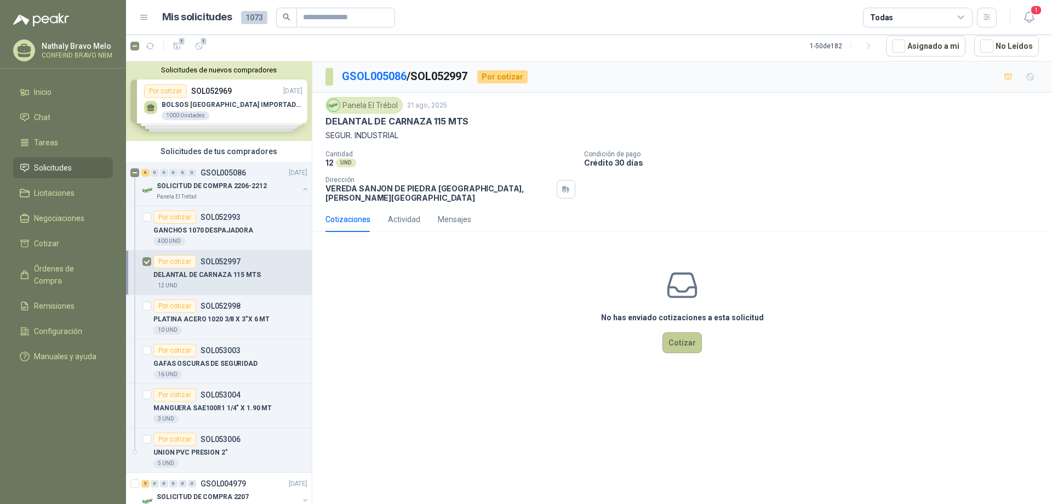
click at [684, 340] on button "Cotizar" at bounding box center [681, 342] width 39 height 21
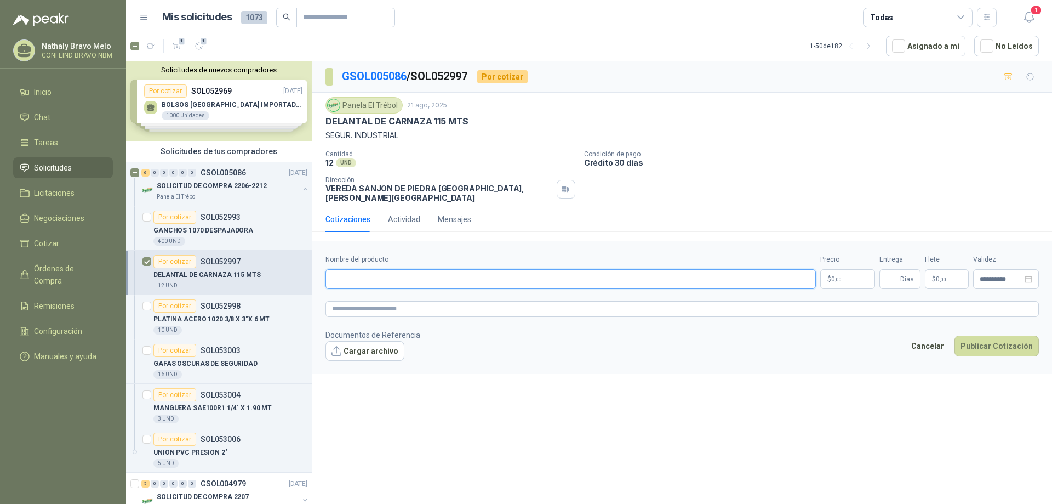
click at [366, 273] on input "Nombre del producto" at bounding box center [570, 279] width 490 height 20
click at [376, 275] on input "Nombre del producto" at bounding box center [570, 279] width 490 height 20
type input "**********"
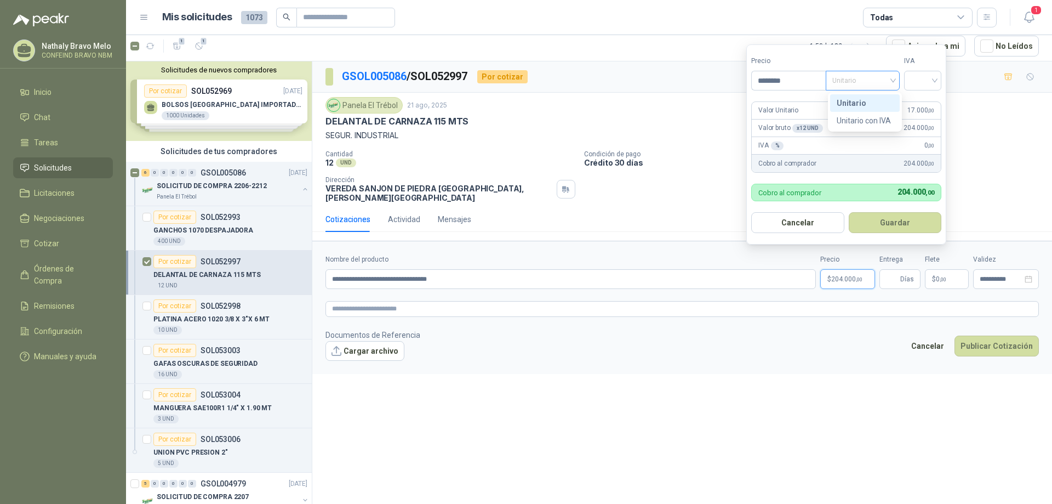
click at [870, 83] on span "Unitario" at bounding box center [862, 80] width 61 height 16
type input "********"
click at [861, 99] on div "Unitario" at bounding box center [865, 103] width 56 height 12
click at [929, 79] on input "search" at bounding box center [923, 79] width 24 height 16
click at [925, 105] on div "19%" at bounding box center [925, 103] width 20 height 12
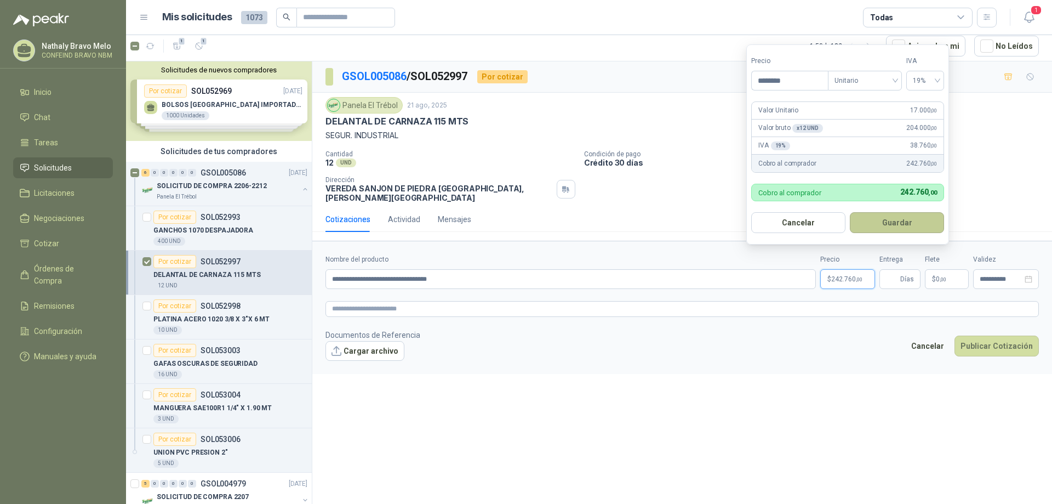
click at [898, 220] on button "Guardar" at bounding box center [897, 222] width 94 height 21
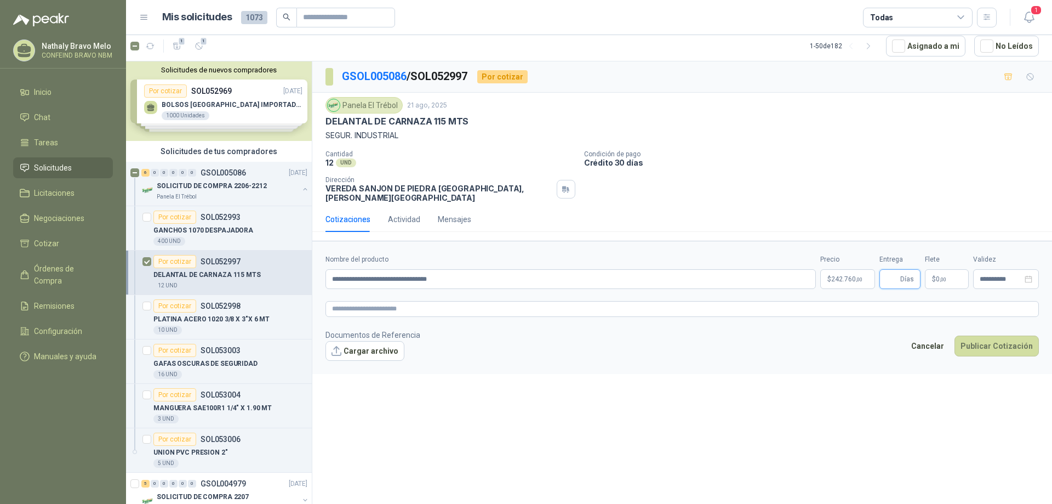
click at [890, 270] on input "Entrega" at bounding box center [892, 279] width 12 height 19
type input "*"
click at [991, 338] on button "Publicar Cotización" at bounding box center [996, 345] width 84 height 21
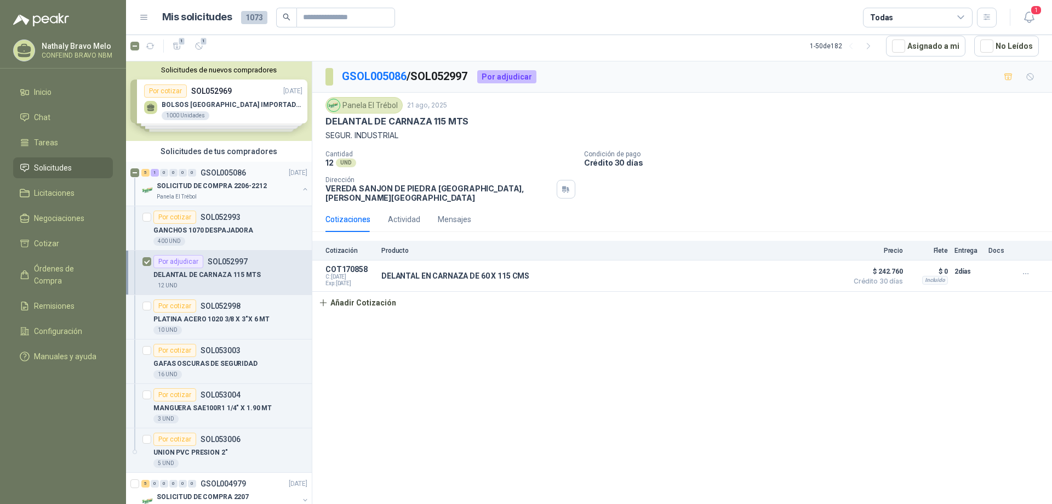
click at [235, 175] on p "GSOL005086" at bounding box center [223, 173] width 45 height 8
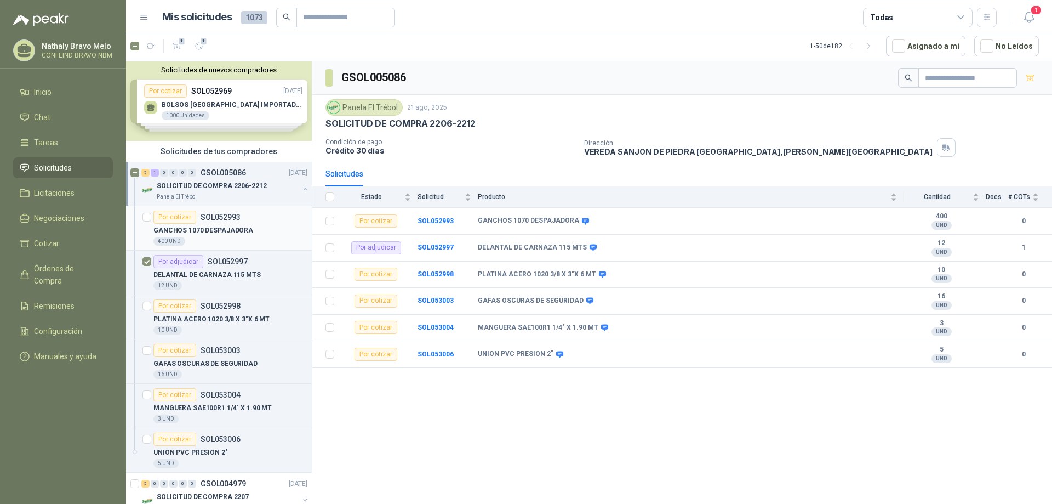
click at [193, 231] on p "GANCHOS 1070 DESPAJADORA" at bounding box center [203, 230] width 100 height 10
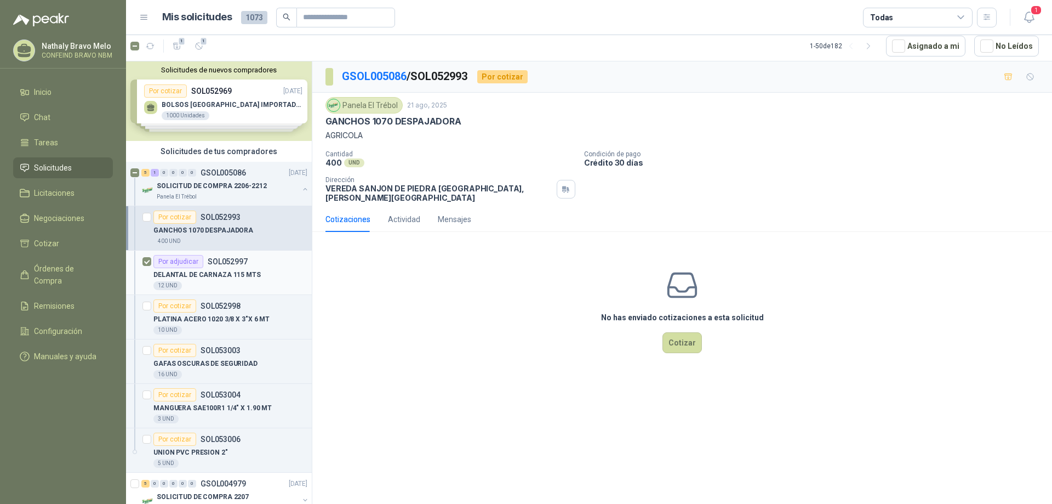
click at [209, 263] on p "SOL052997" at bounding box center [228, 262] width 40 height 8
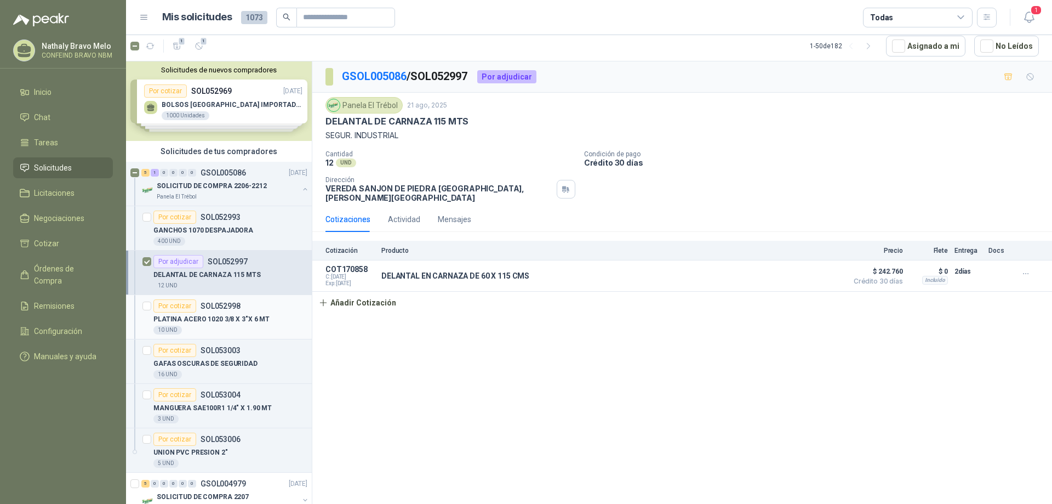
click at [210, 310] on div "Por cotizar SOL052998" at bounding box center [196, 305] width 87 height 13
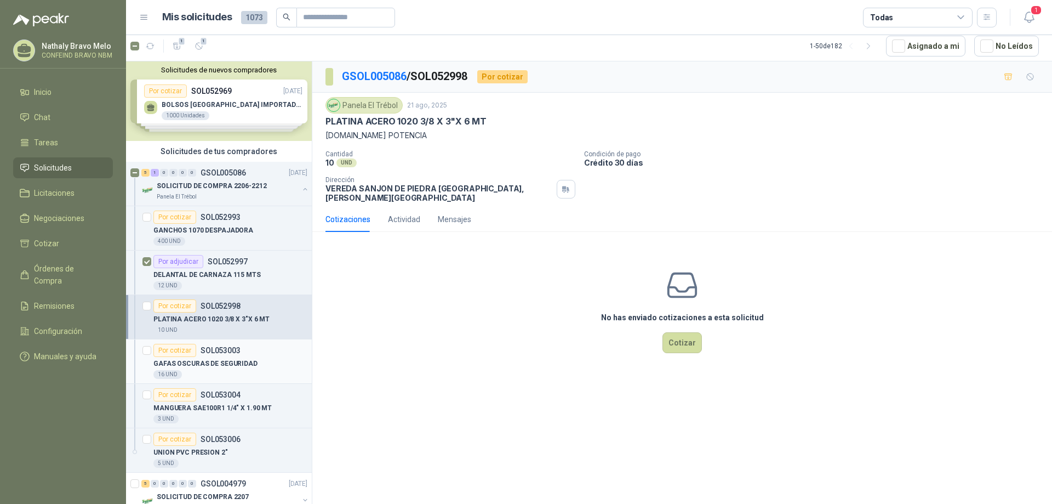
click at [222, 347] on p "SOL053003" at bounding box center [221, 350] width 40 height 8
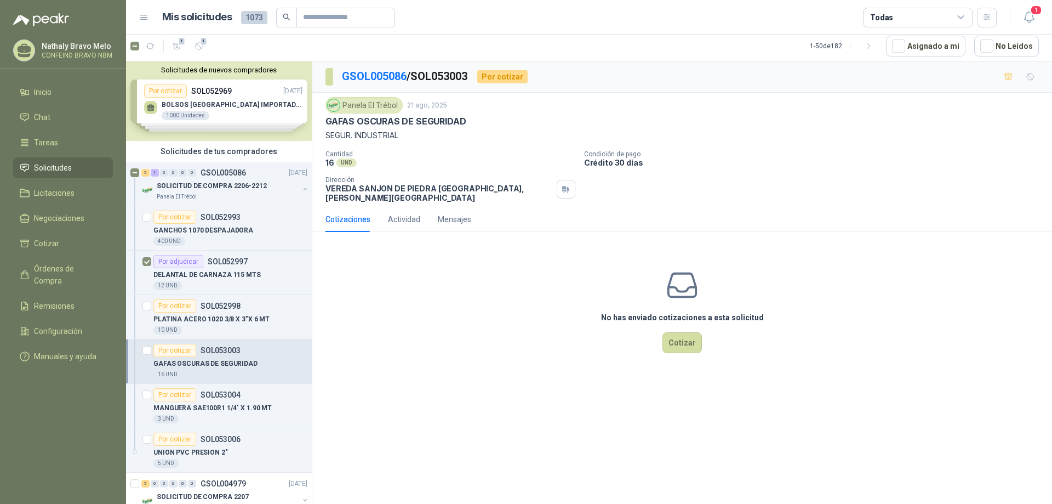
click at [225, 364] on p "GAFAS OSCURAS DE SEGURIDAD" at bounding box center [205, 363] width 104 height 10
click at [232, 353] on p "SOL053003" at bounding box center [221, 350] width 40 height 8
click at [224, 385] on article "Por cotizar SOL053004 MANGUERA SAE100R1 1/4" X 1.90 MT 3 UND" at bounding box center [219, 406] width 186 height 44
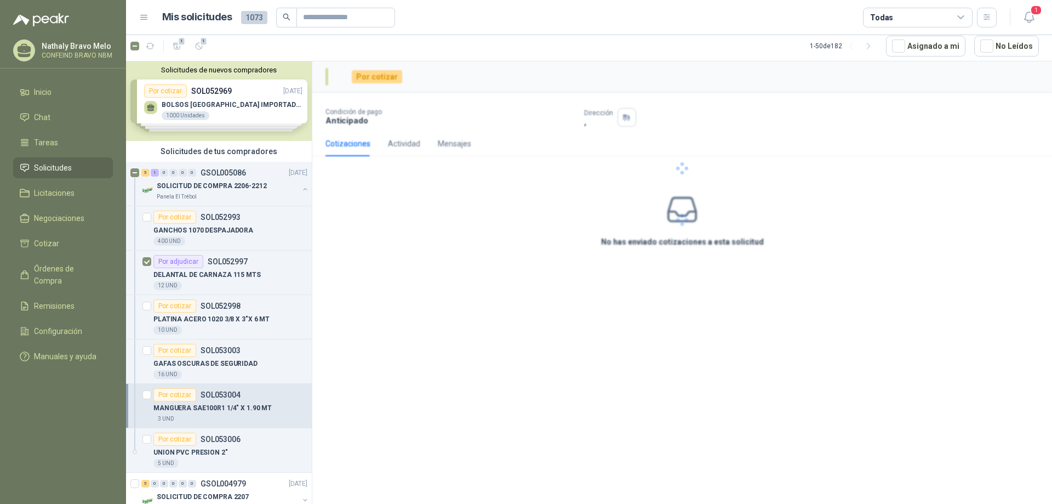
click at [229, 392] on p "SOL053004" at bounding box center [221, 395] width 40 height 8
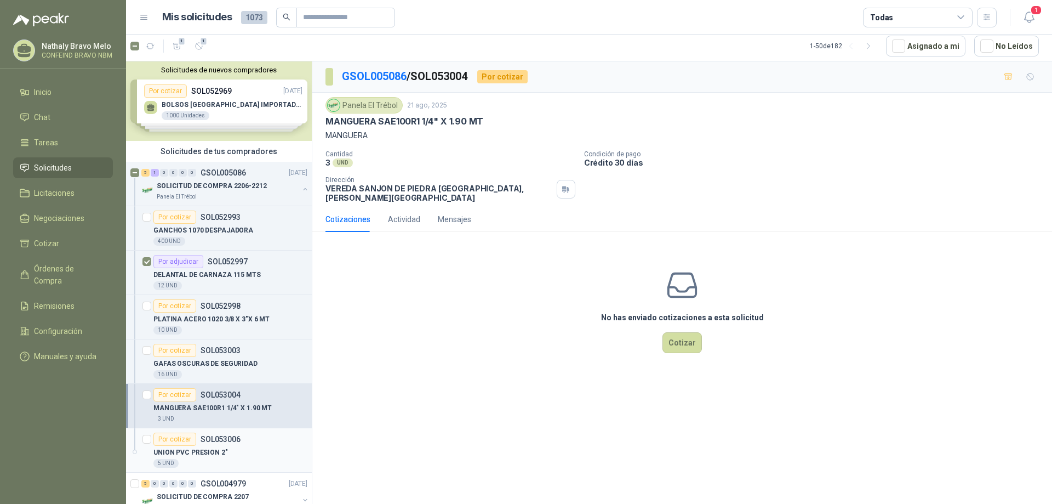
click at [205, 438] on p "SOL053006" at bounding box center [221, 439] width 40 height 8
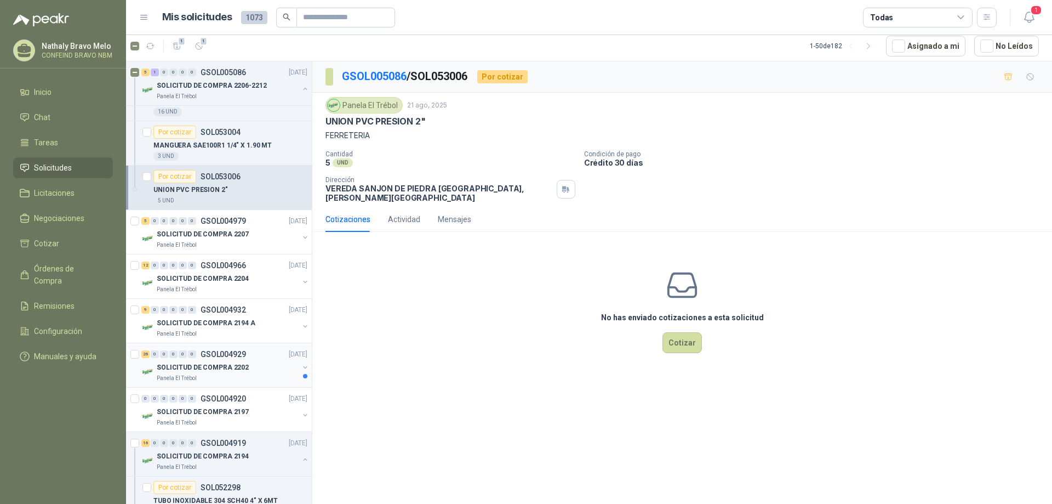
scroll to position [274, 0]
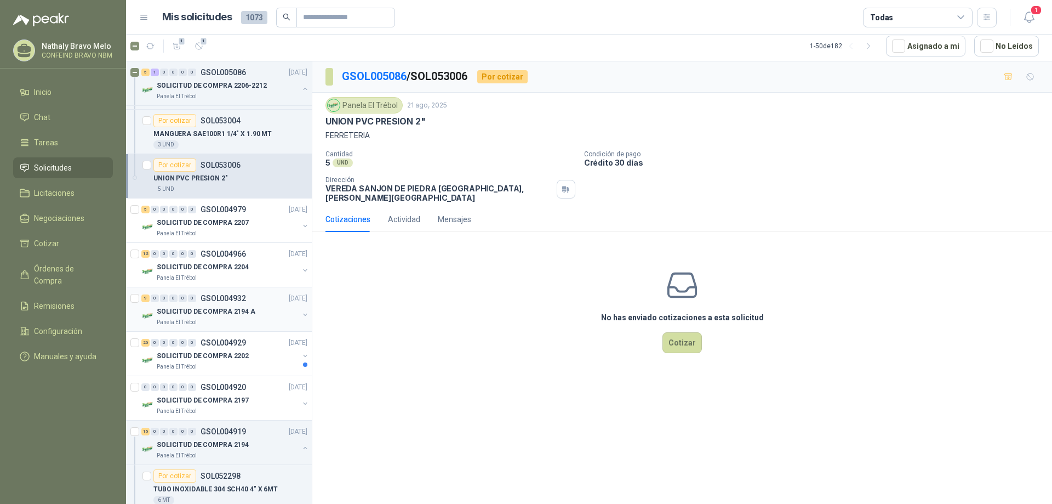
click at [212, 301] on p "GSOL004932" at bounding box center [223, 298] width 45 height 8
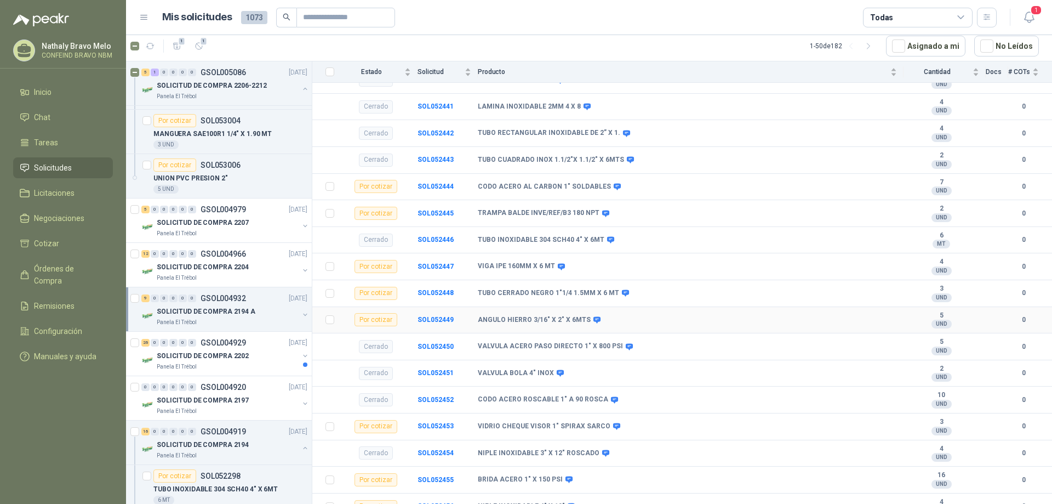
scroll to position [290, 0]
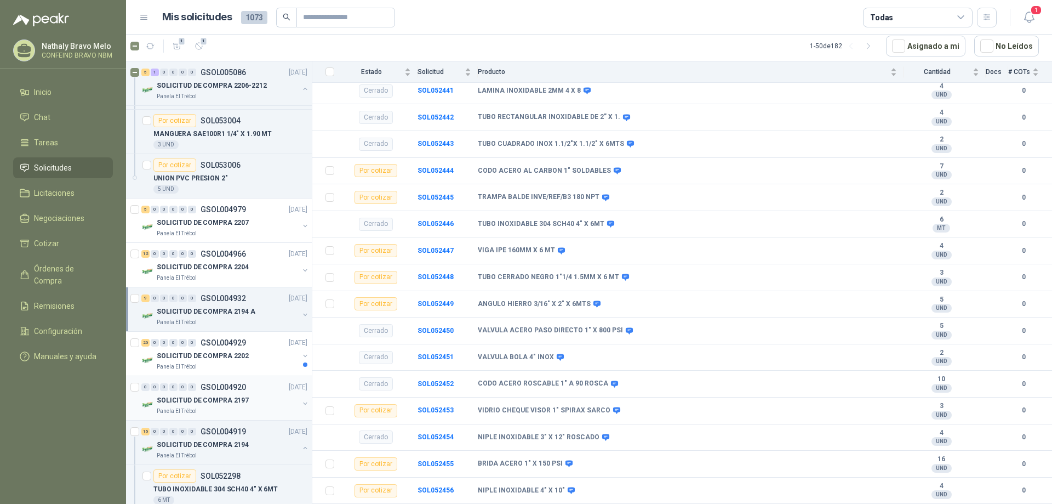
click at [208, 390] on p "GSOL004920" at bounding box center [223, 387] width 45 height 8
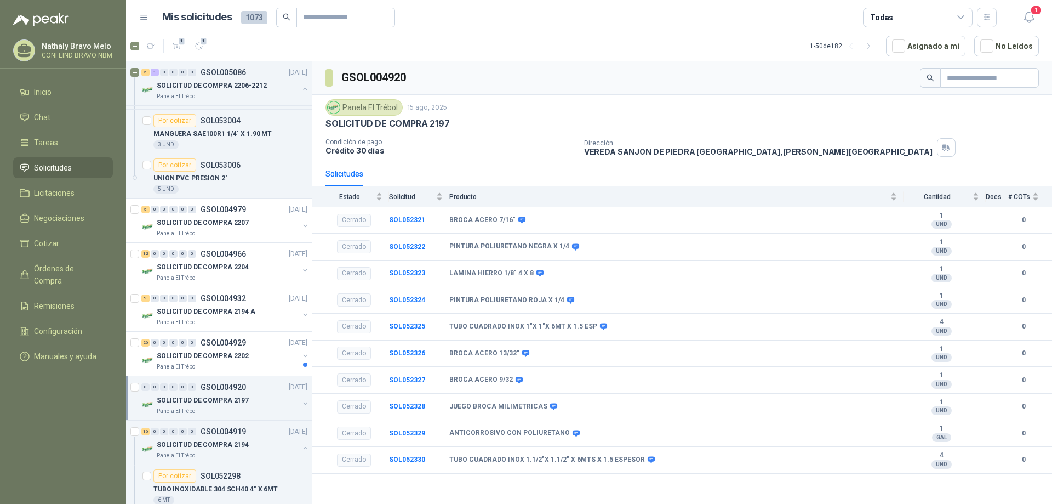
click at [963, 18] on icon at bounding box center [961, 18] width 10 height 10
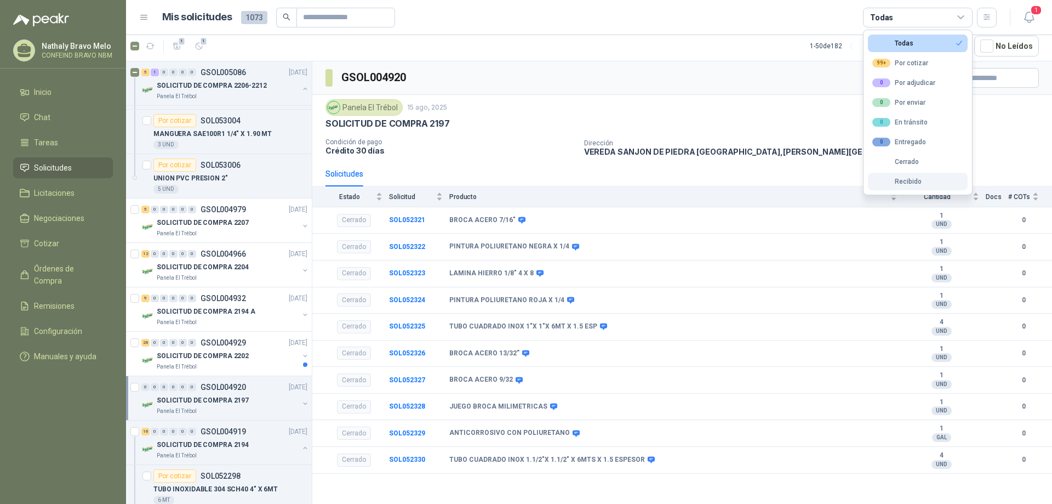
click at [907, 184] on div "Recibido" at bounding box center [896, 182] width 49 height 8
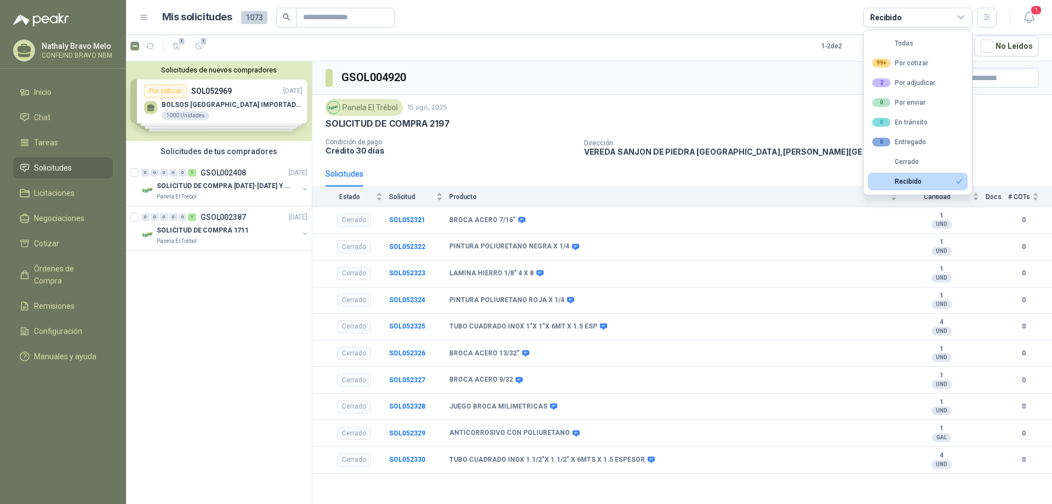
click at [907, 184] on div "Recibido" at bounding box center [896, 182] width 49 height 8
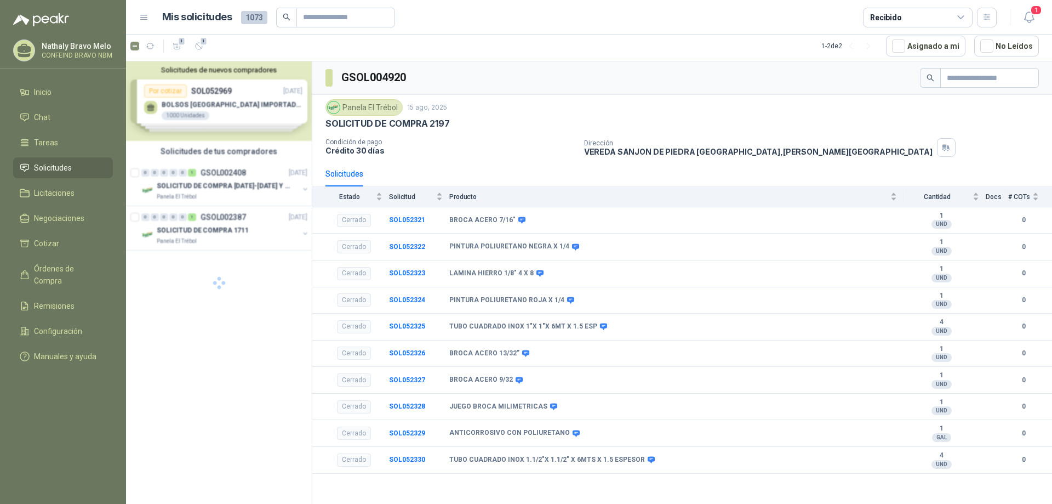
click at [820, 104] on div "Panela El Trébol 15 ago, 2025" at bounding box center [681, 107] width 713 height 16
click at [216, 180] on div "SOLICITUD DE COMPRA [DATE]-[DATE] Y 1726" at bounding box center [228, 185] width 142 height 13
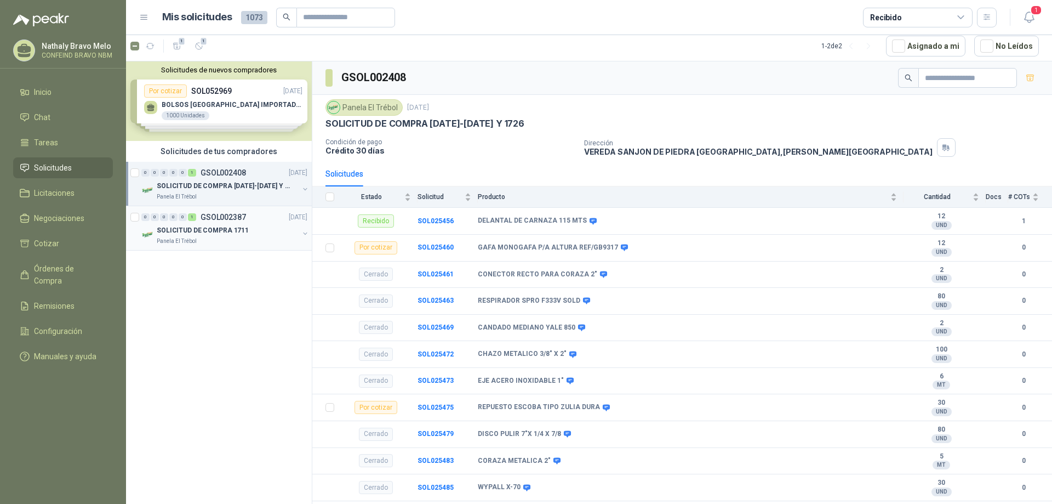
click at [213, 220] on p "GSOL002387" at bounding box center [223, 217] width 45 height 8
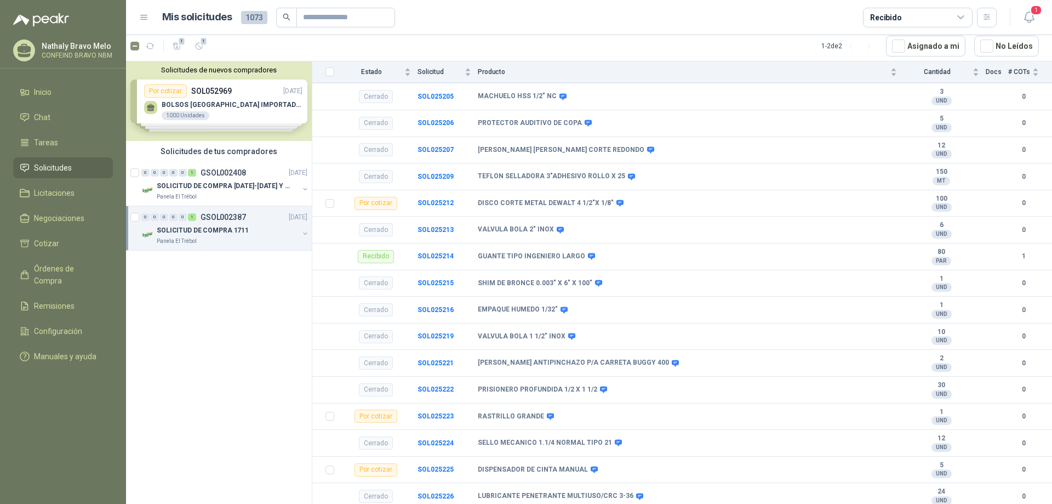
scroll to position [344, 0]
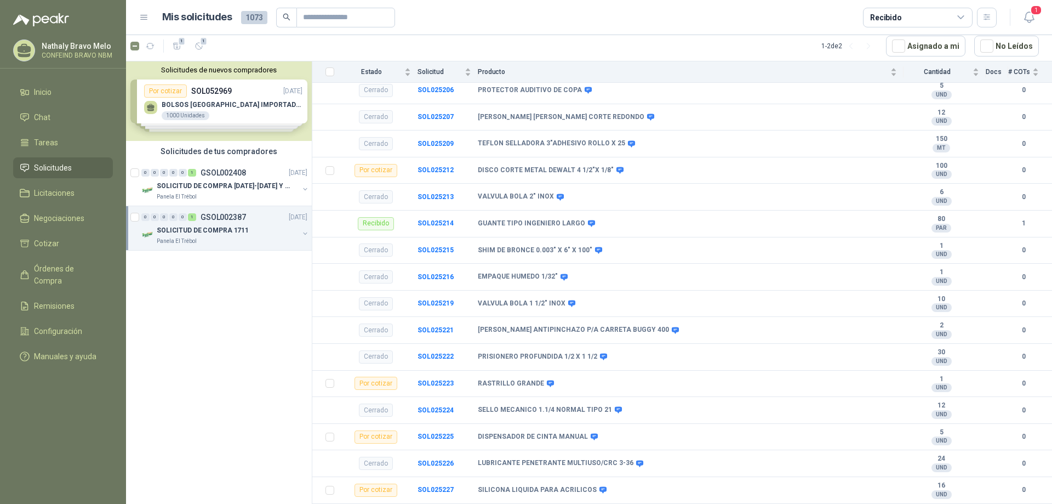
click at [959, 15] on icon at bounding box center [961, 18] width 10 height 10
click at [810, 28] on header "Mis solicitudes 1073 Recibido 1" at bounding box center [589, 17] width 926 height 35
click at [1029, 16] on icon "button" at bounding box center [1029, 17] width 14 height 14
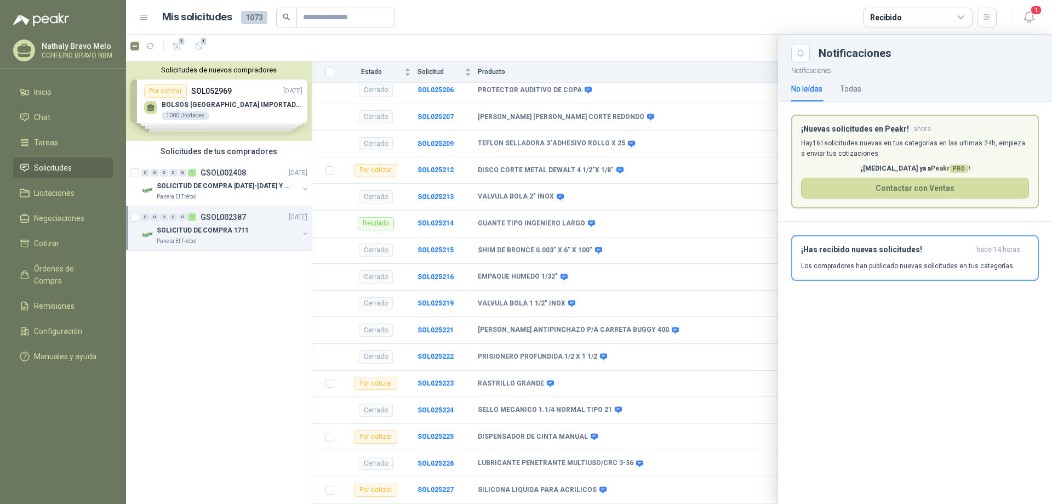
click at [745, 16] on article "Mis solicitudes 1073 Recibido" at bounding box center [579, 18] width 835 height 20
click at [699, 33] on header "Mis solicitudes 1073 Recibido 1" at bounding box center [589, 17] width 926 height 35
click at [933, 329] on div "Notificaciones No leídas Todas ¡Nuevas solicitudes en Peakr! ahora Hay 161 soli…" at bounding box center [915, 282] width 274 height 441
click at [740, 205] on div at bounding box center [589, 269] width 926 height 468
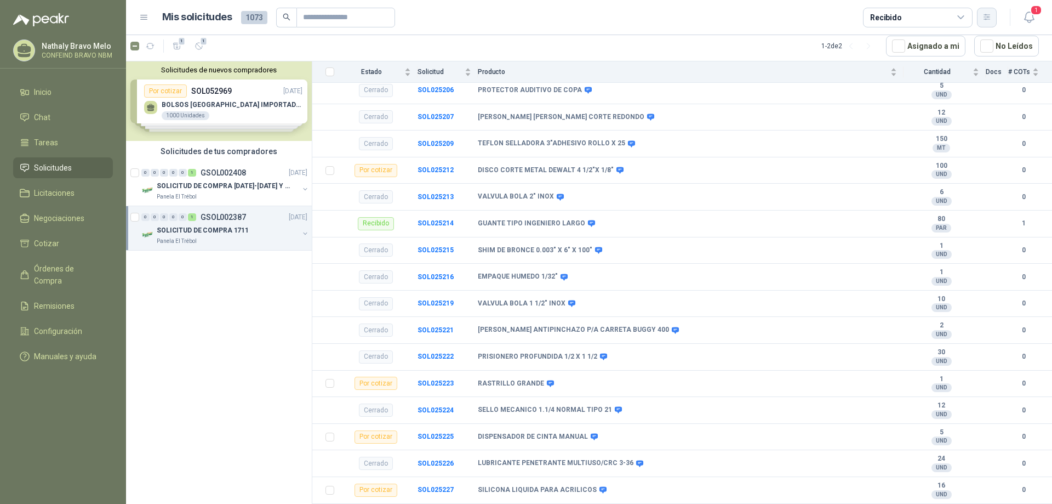
click at [989, 18] on icon "button" at bounding box center [987, 16] width 6 height 5
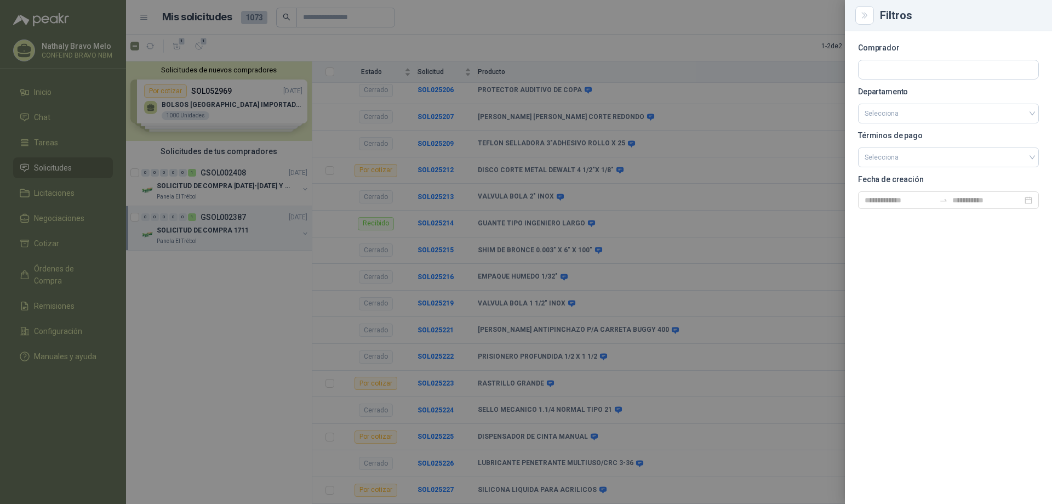
click at [772, 124] on div at bounding box center [526, 252] width 1052 height 504
